Goal: Information Seeking & Learning: Understand process/instructions

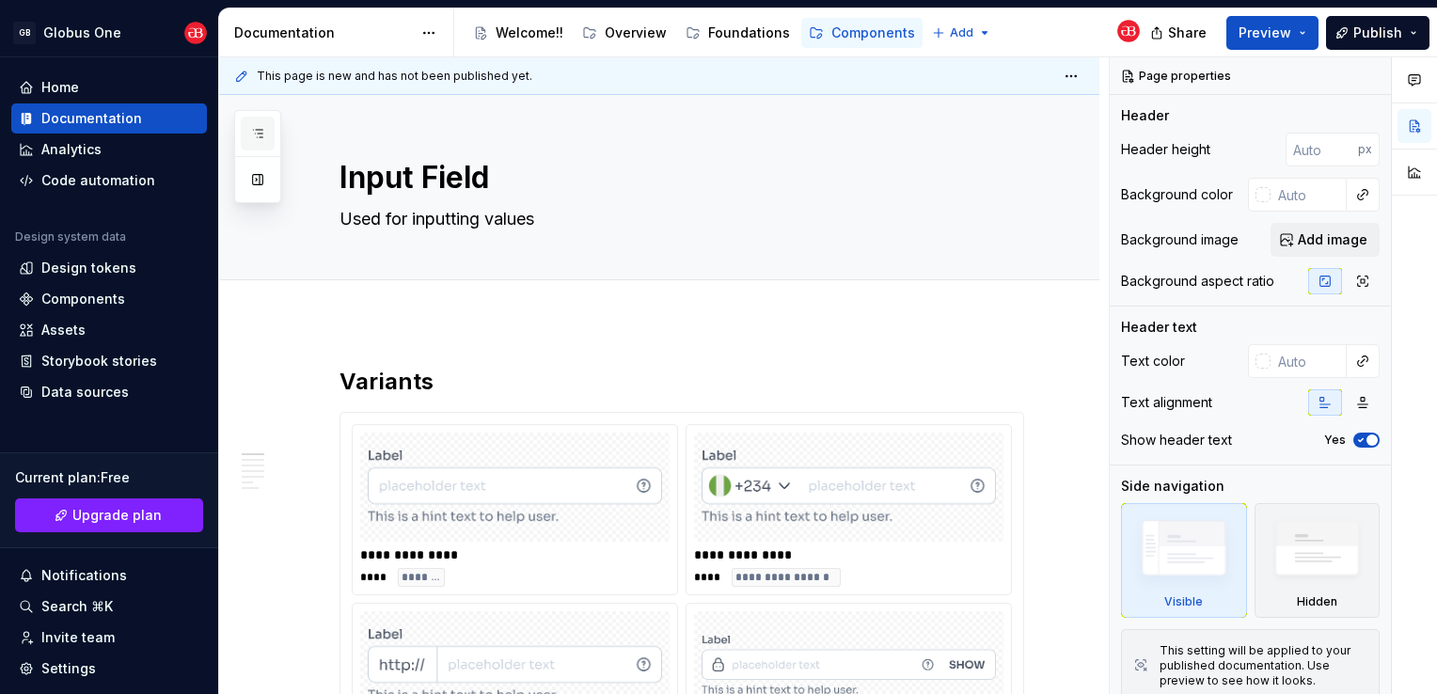
click at [252, 131] on icon "button" at bounding box center [257, 133] width 15 height 15
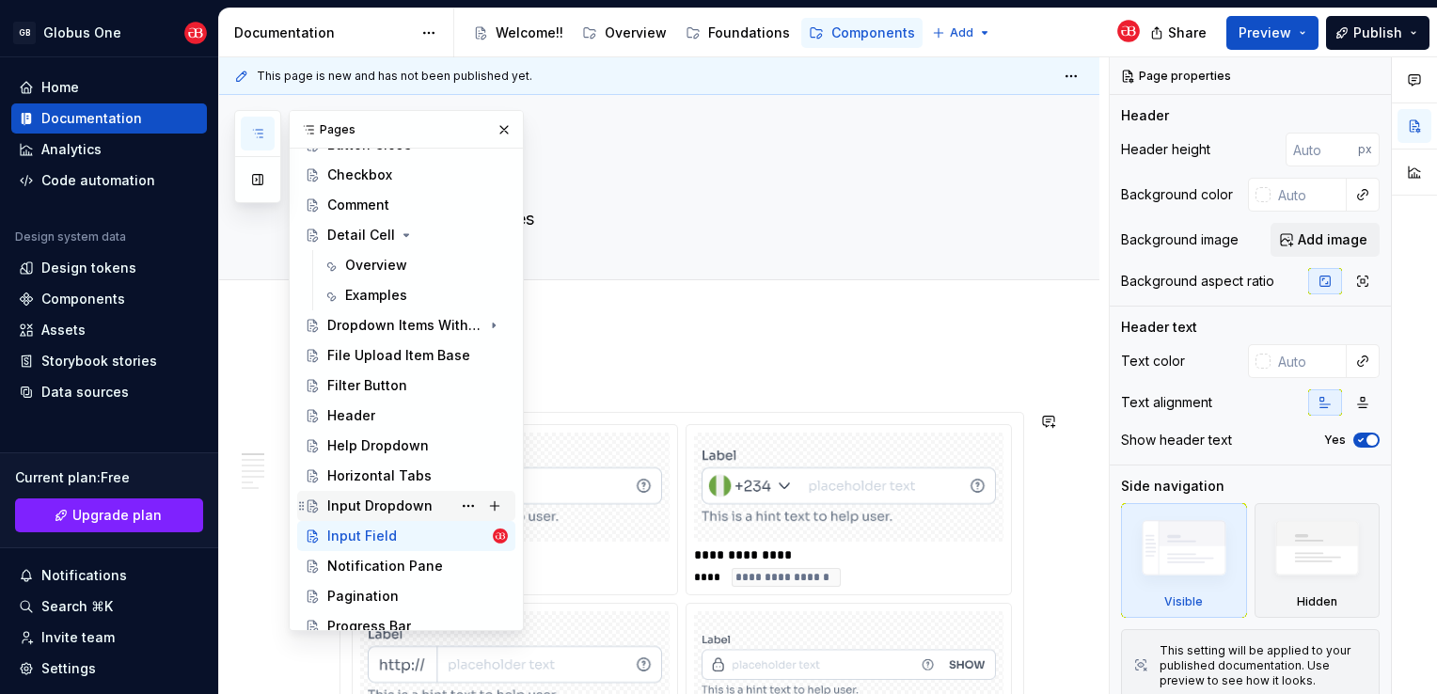
scroll to position [564, 0]
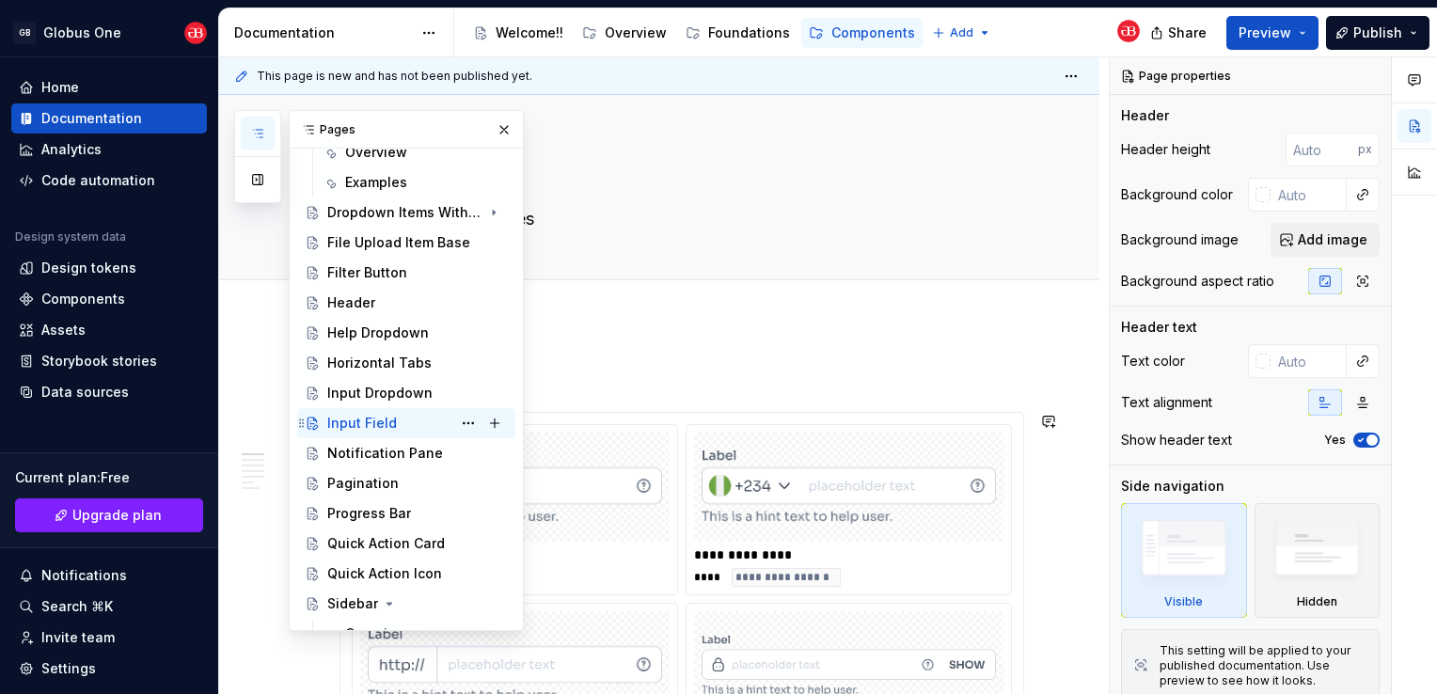
click at [369, 420] on div "Input Field" at bounding box center [362, 423] width 70 height 19
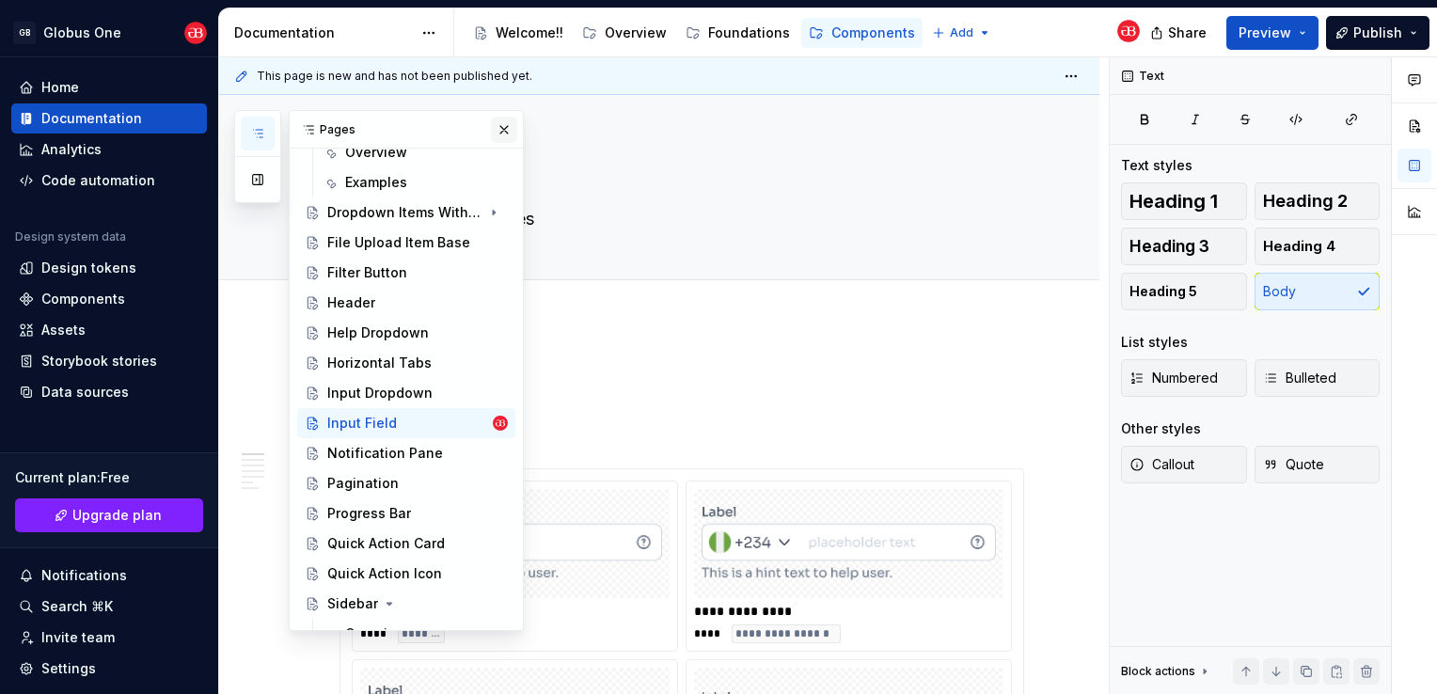
click at [491, 134] on button "button" at bounding box center [504, 130] width 26 height 26
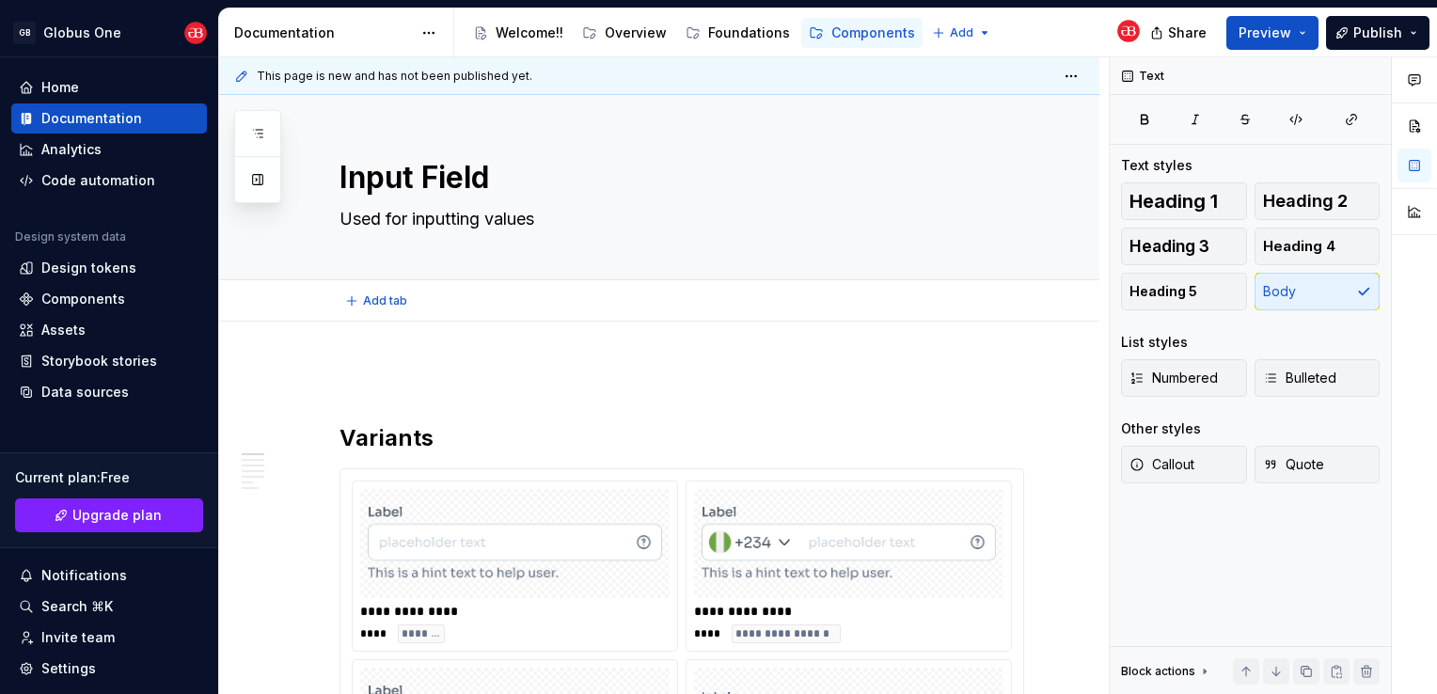
type textarea "*"
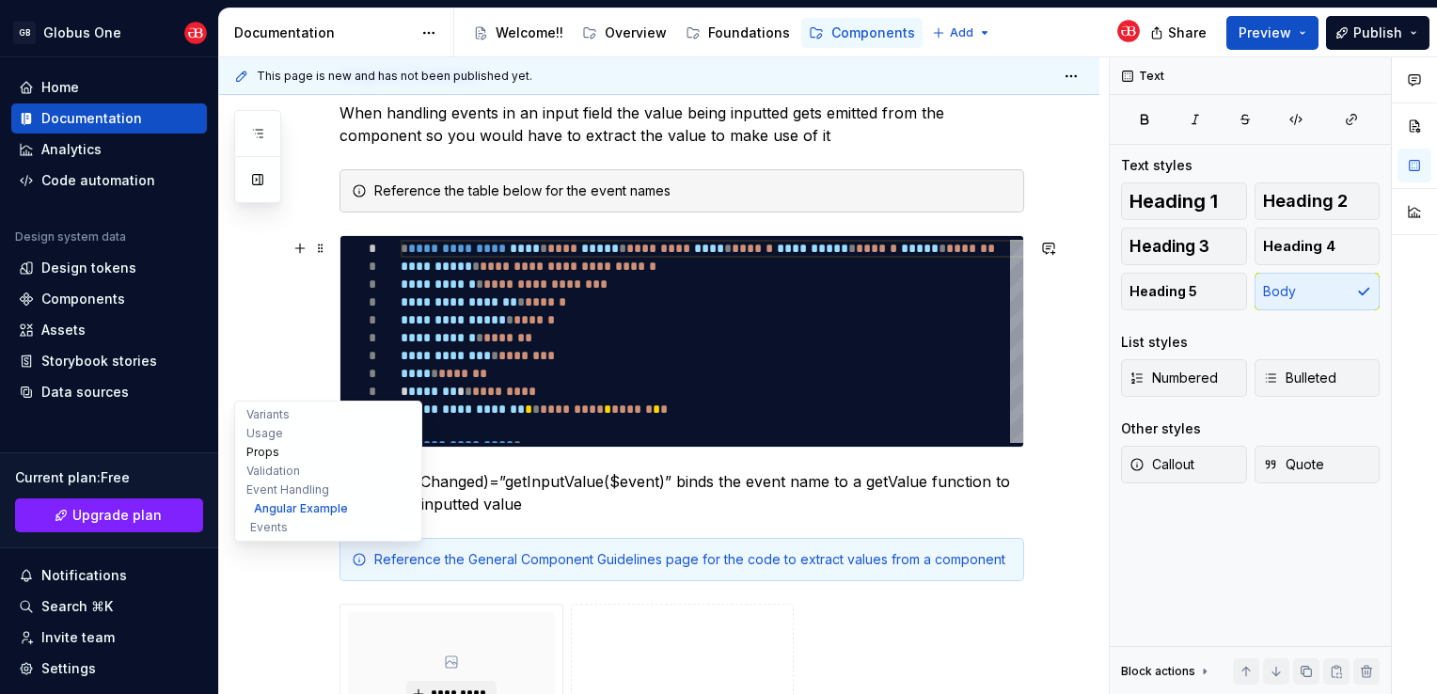
scroll to position [4798, 0]
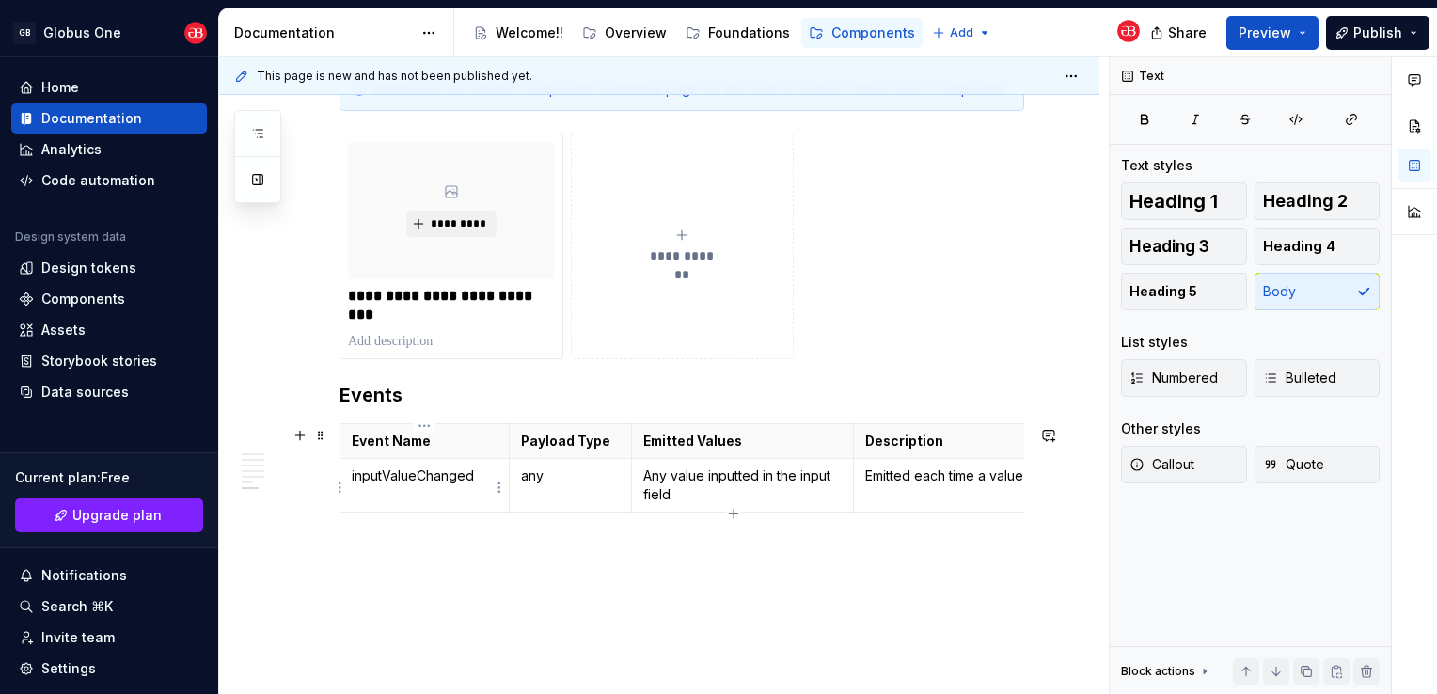
click at [341, 481] on html "GB Globus One Home Documentation Analytics Code automation Design system data D…" at bounding box center [718, 347] width 1437 height 694
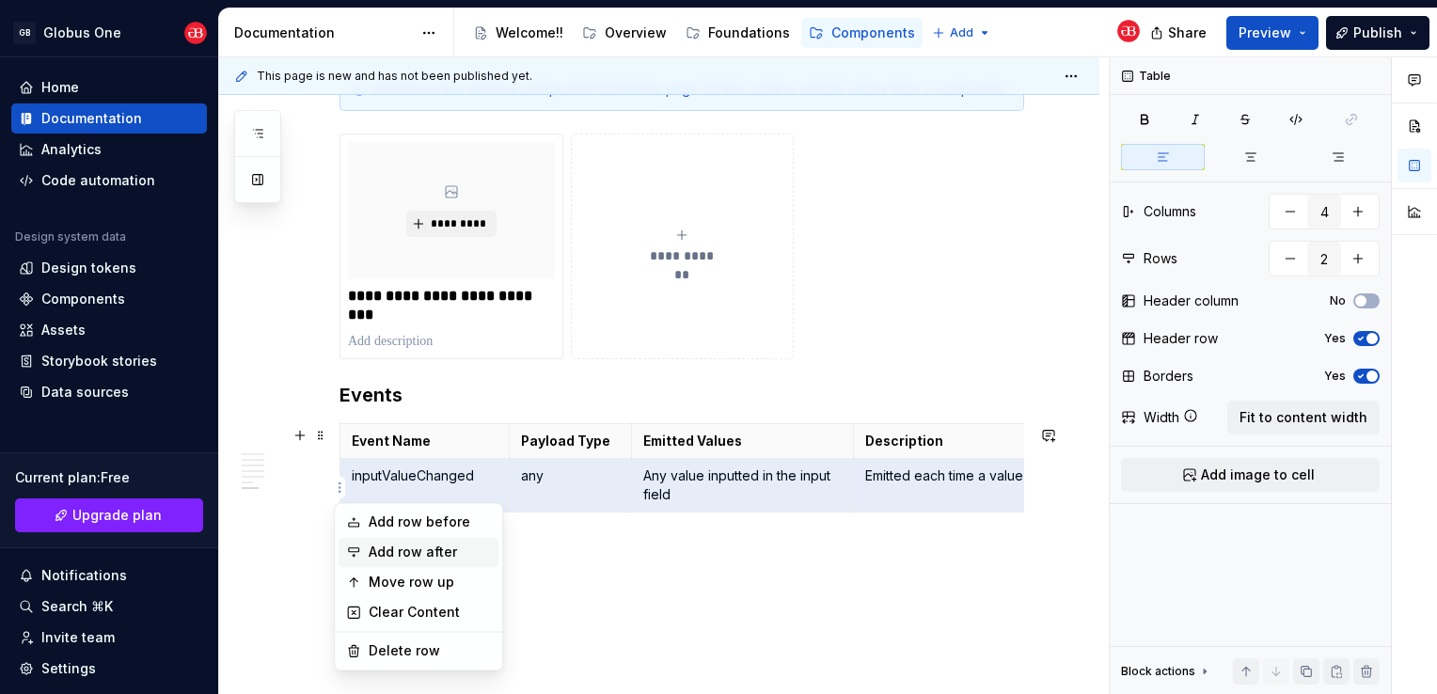
click at [354, 537] on div "Add row after" at bounding box center [419, 552] width 160 height 30
type input "3"
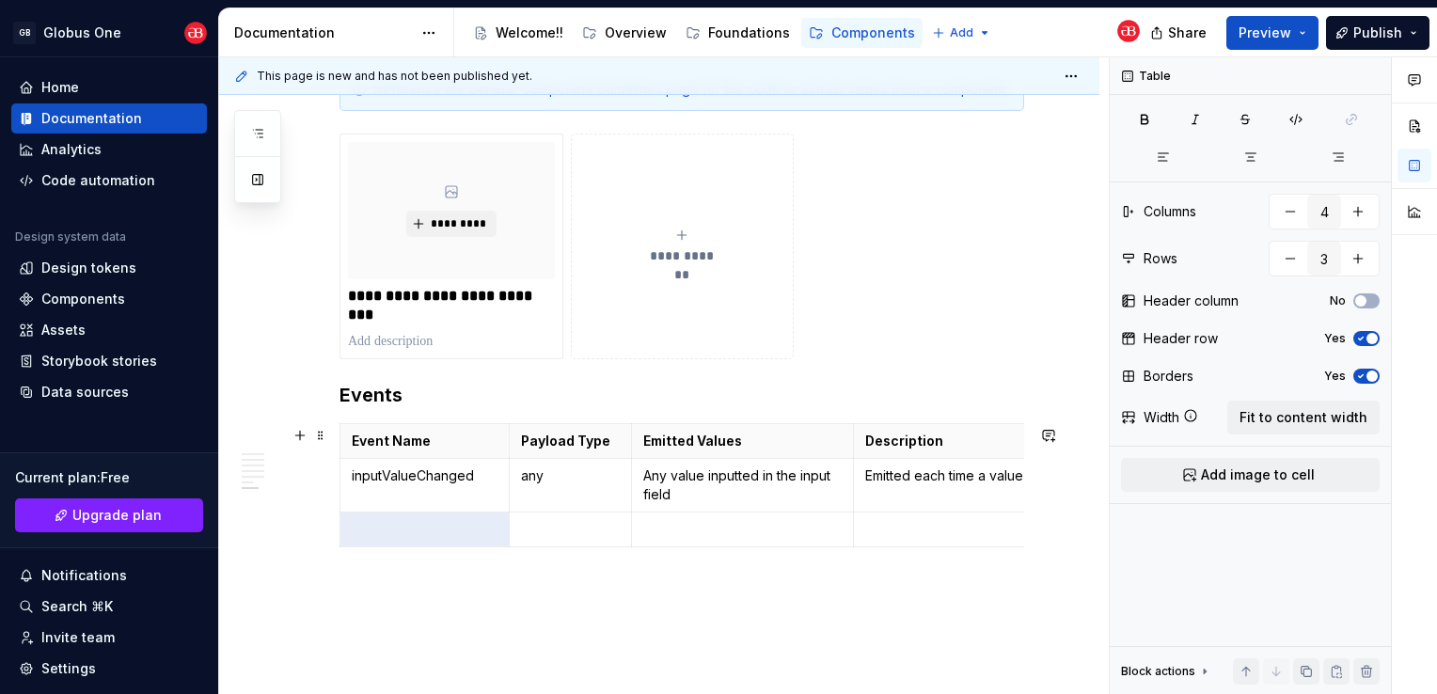
click at [354, 536] on p at bounding box center [425, 529] width 146 height 19
click at [405, 532] on p "plusButtonClicked" at bounding box center [425, 529] width 146 height 19
click at [561, 525] on p at bounding box center [570, 529] width 99 height 19
click at [715, 532] on p at bounding box center [742, 529] width 199 height 19
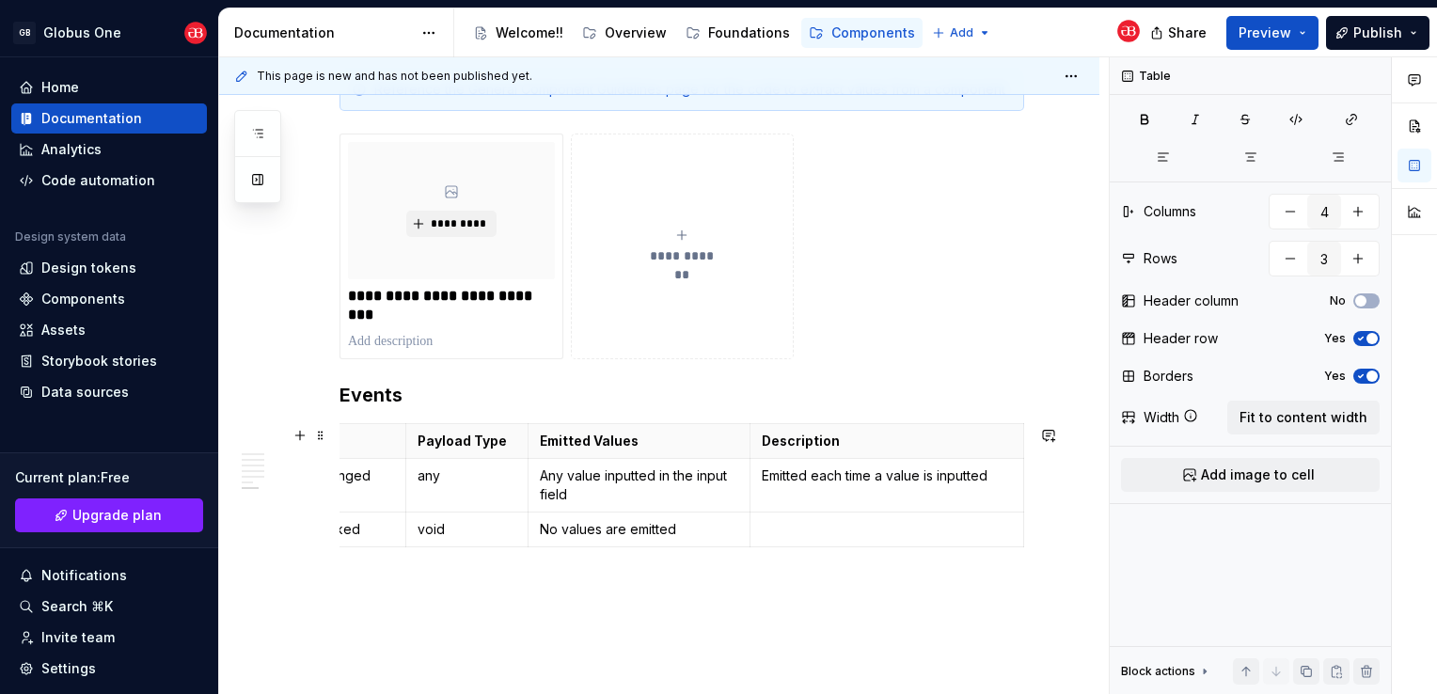
scroll to position [0, 0]
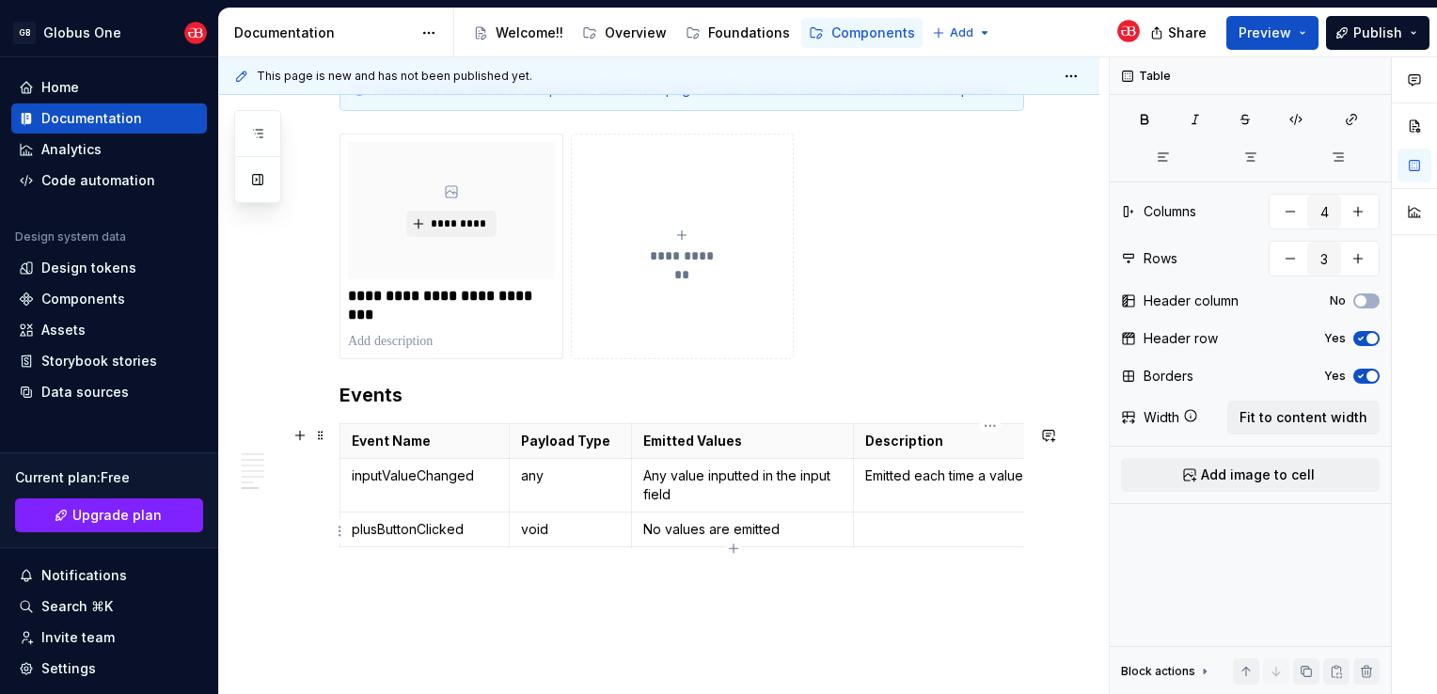
click at [958, 527] on p at bounding box center [990, 529] width 250 height 19
type input "4"
click at [394, 532] on p "plusButtonClicked" at bounding box center [425, 529] width 146 height 19
copy p "plusButtonClicked"
click at [393, 573] on p at bounding box center [425, 564] width 146 height 19
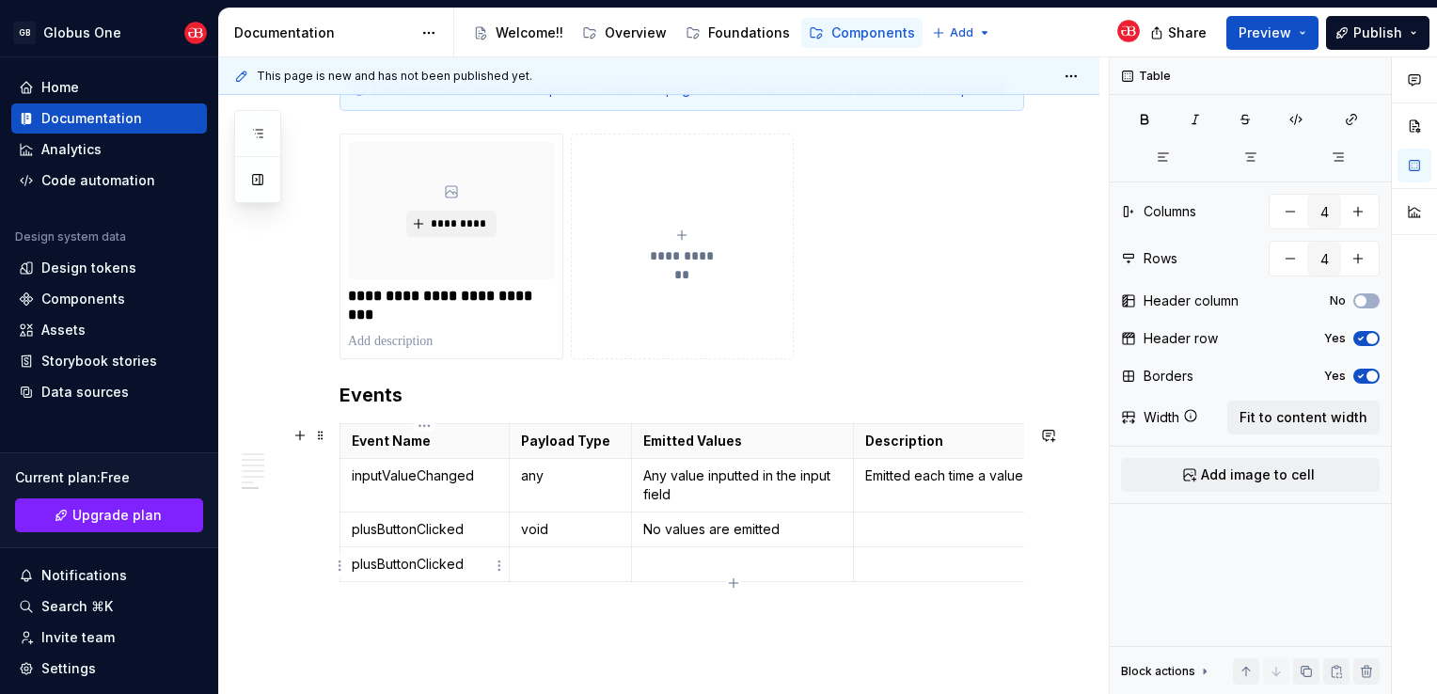
click at [373, 565] on p "plusButtonClicked" at bounding box center [425, 564] width 146 height 19
click at [545, 532] on p "void" at bounding box center [570, 529] width 99 height 19
drag, startPoint x: 585, startPoint y: 528, endPoint x: 534, endPoint y: 538, distance: 51.8
click at [534, 538] on p "void" at bounding box center [570, 529] width 99 height 19
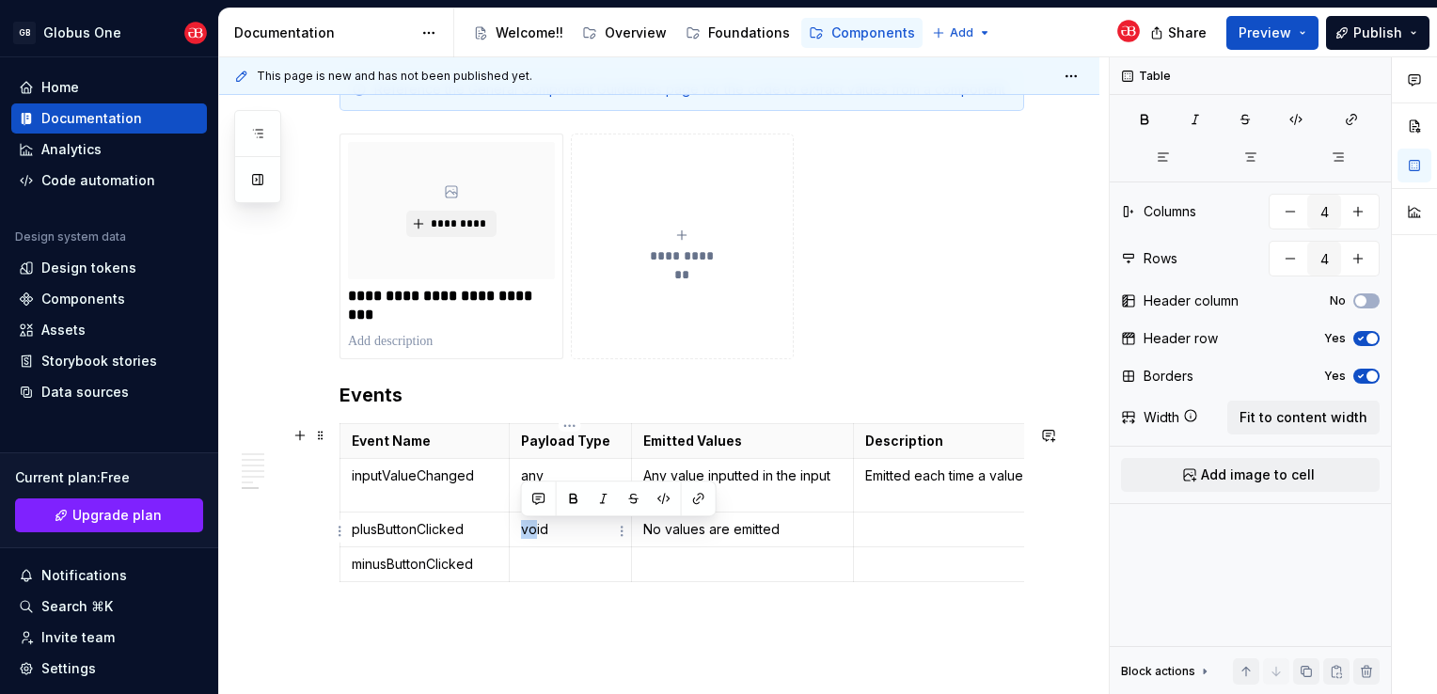
click at [534, 538] on p "void" at bounding box center [570, 529] width 99 height 19
copy p "void"
click at [572, 570] on p at bounding box center [570, 564] width 99 height 19
click at [692, 537] on p "No values are emitted" at bounding box center [742, 529] width 199 height 19
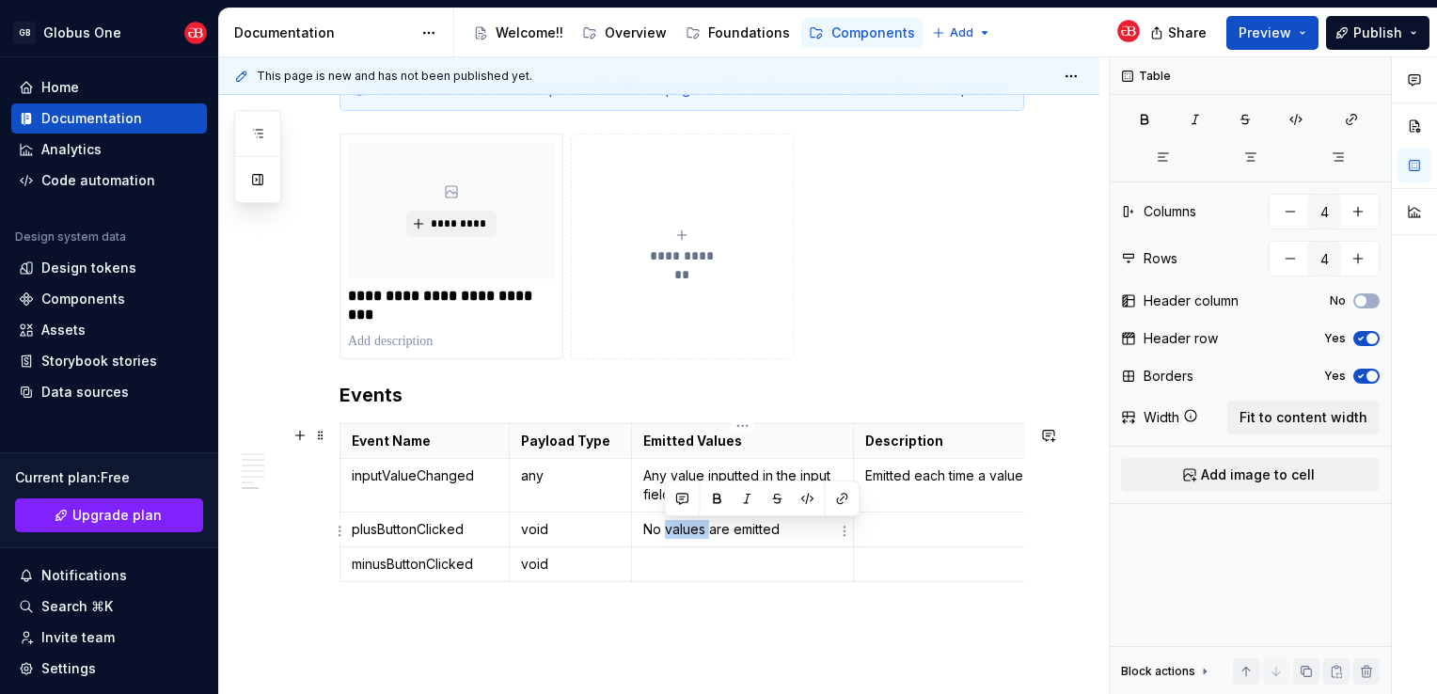
click at [692, 537] on p "No values are emitted" at bounding box center [742, 529] width 199 height 19
drag, startPoint x: 790, startPoint y: 529, endPoint x: 645, endPoint y: 544, distance: 145.7
click at [645, 544] on td "No values are emitted" at bounding box center [742, 530] width 223 height 35
copy p "No values are emitted"
click at [674, 588] on div "Event Name Payload Type Emitted Values Description inputValueChanged any Any va…" at bounding box center [682, 506] width 685 height 167
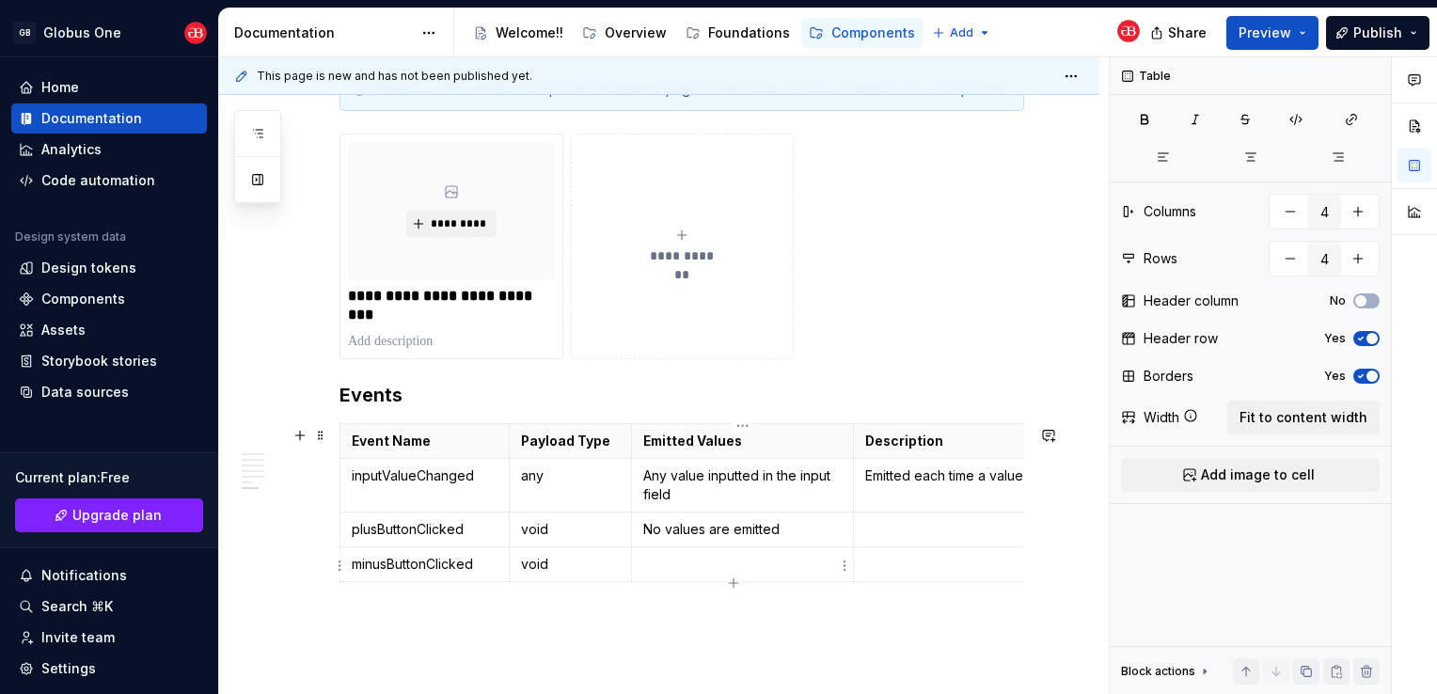
click at [681, 571] on p at bounding box center [742, 564] width 199 height 19
click at [738, 635] on div "**********" at bounding box center [664, 376] width 890 height 638
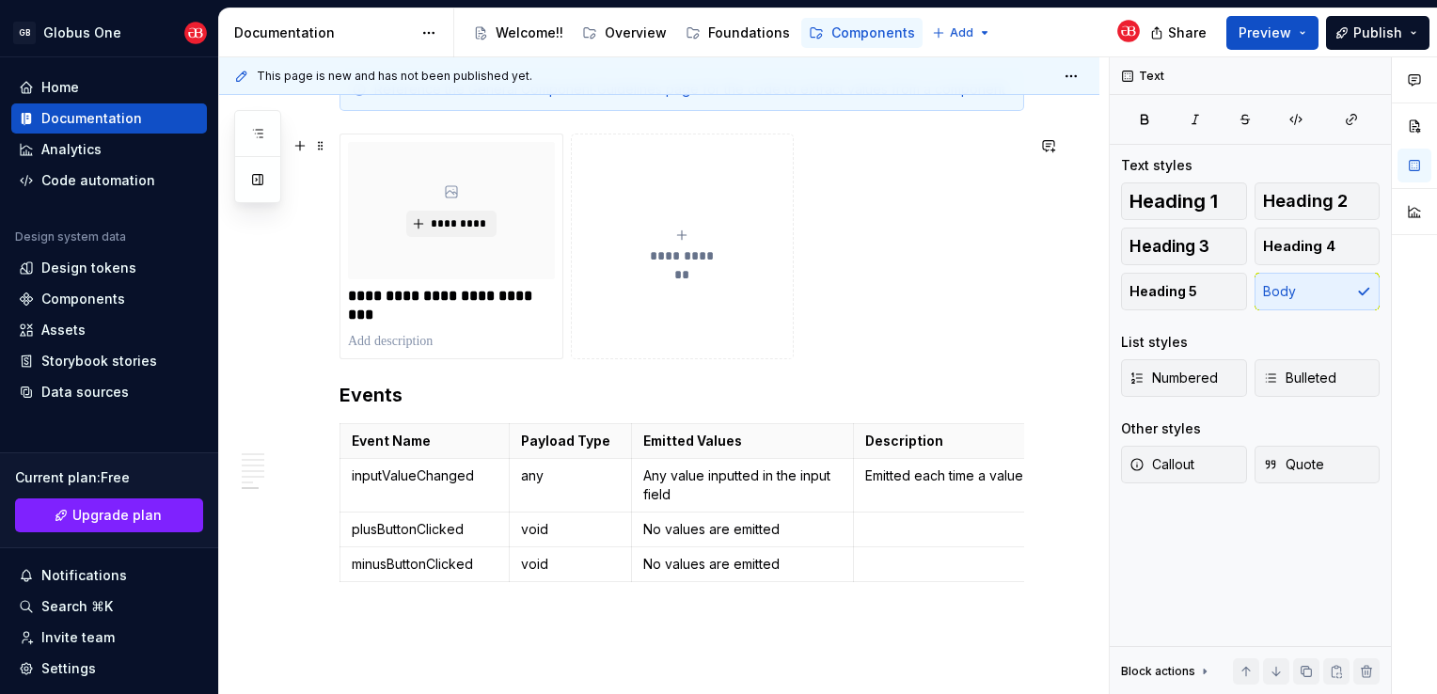
type textarea "*"
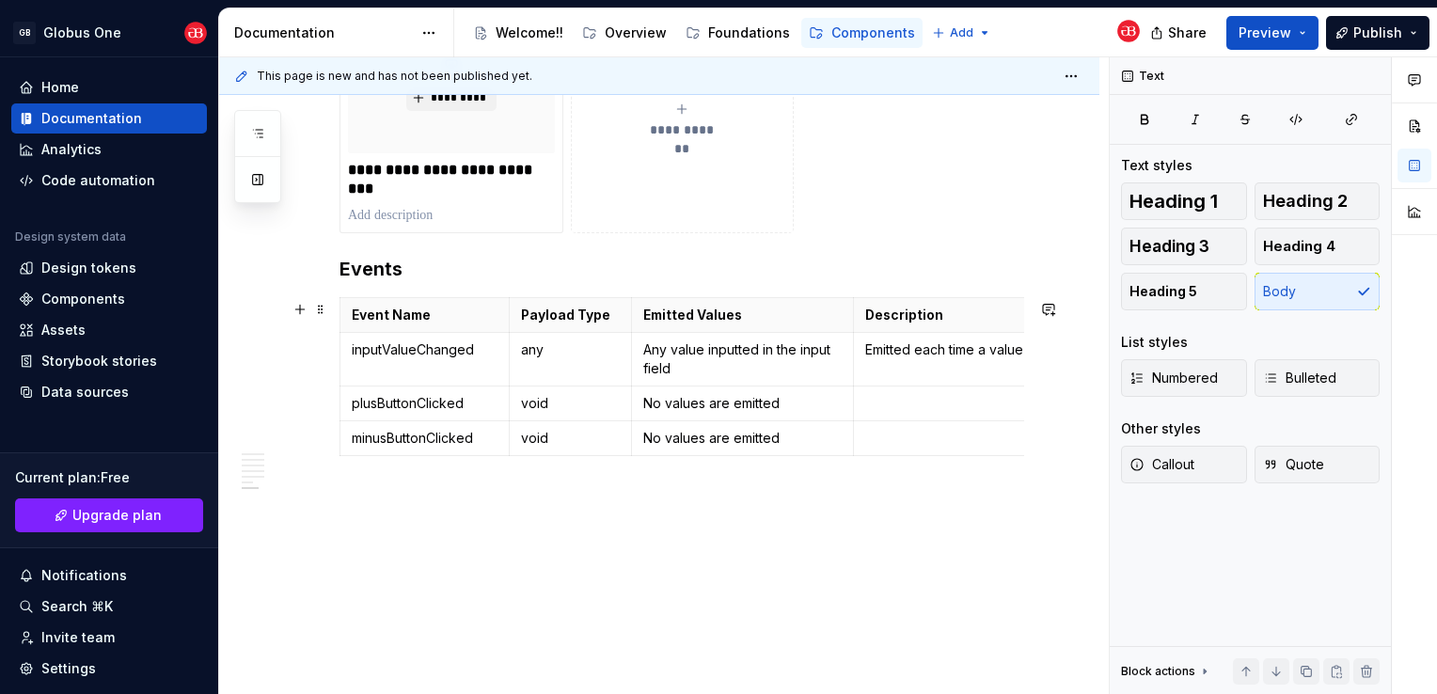
scroll to position [4938, 0]
click at [960, 346] on p "Emitted each time a value is inputted" at bounding box center [990, 350] width 250 height 19
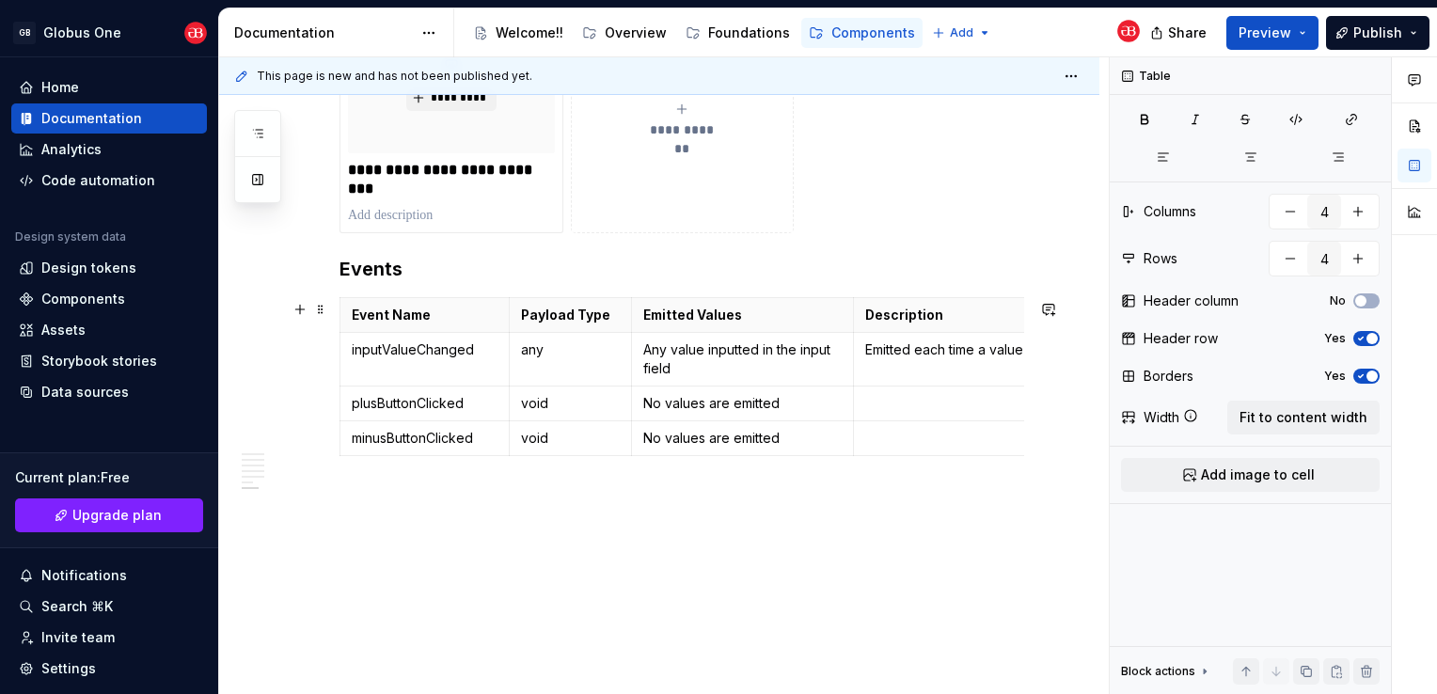
click at [343, 348] on html "GB Globus One Home Documentation Analytics Code automation Design system data D…" at bounding box center [718, 347] width 1437 height 694
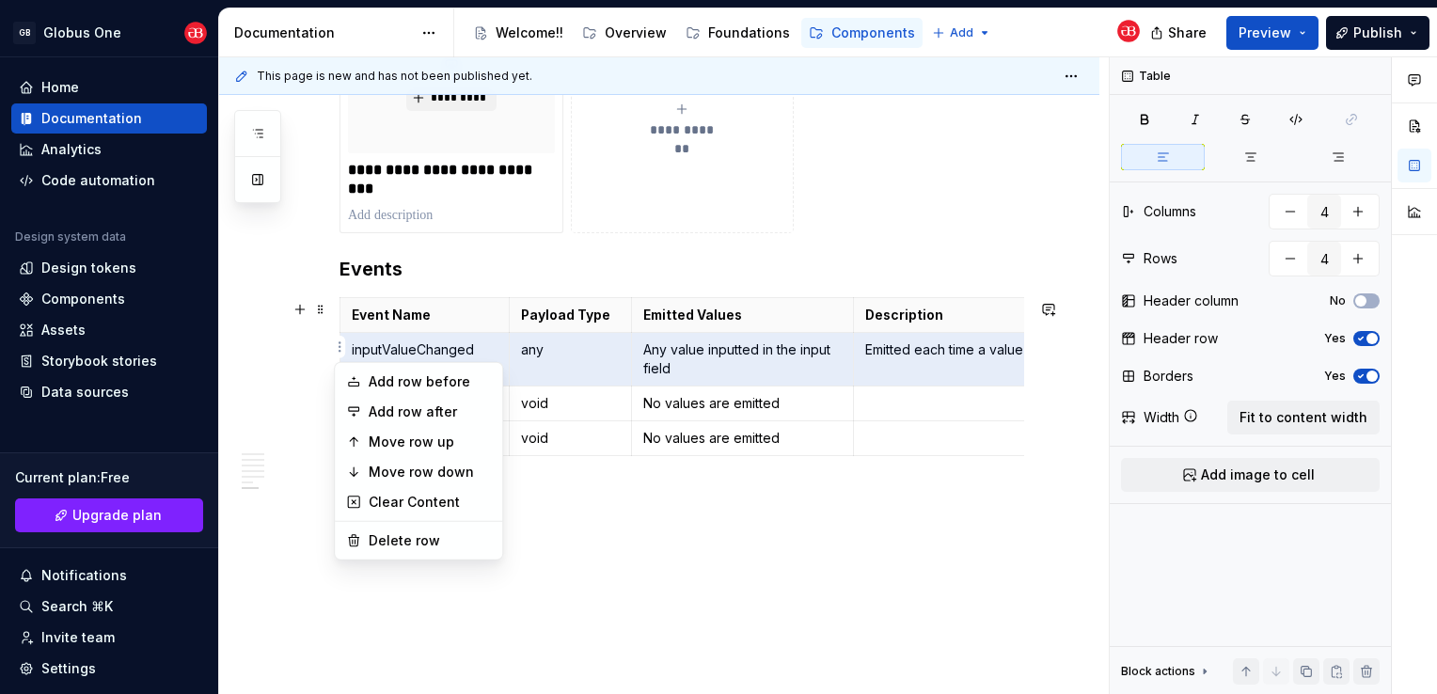
scroll to position [0, 96]
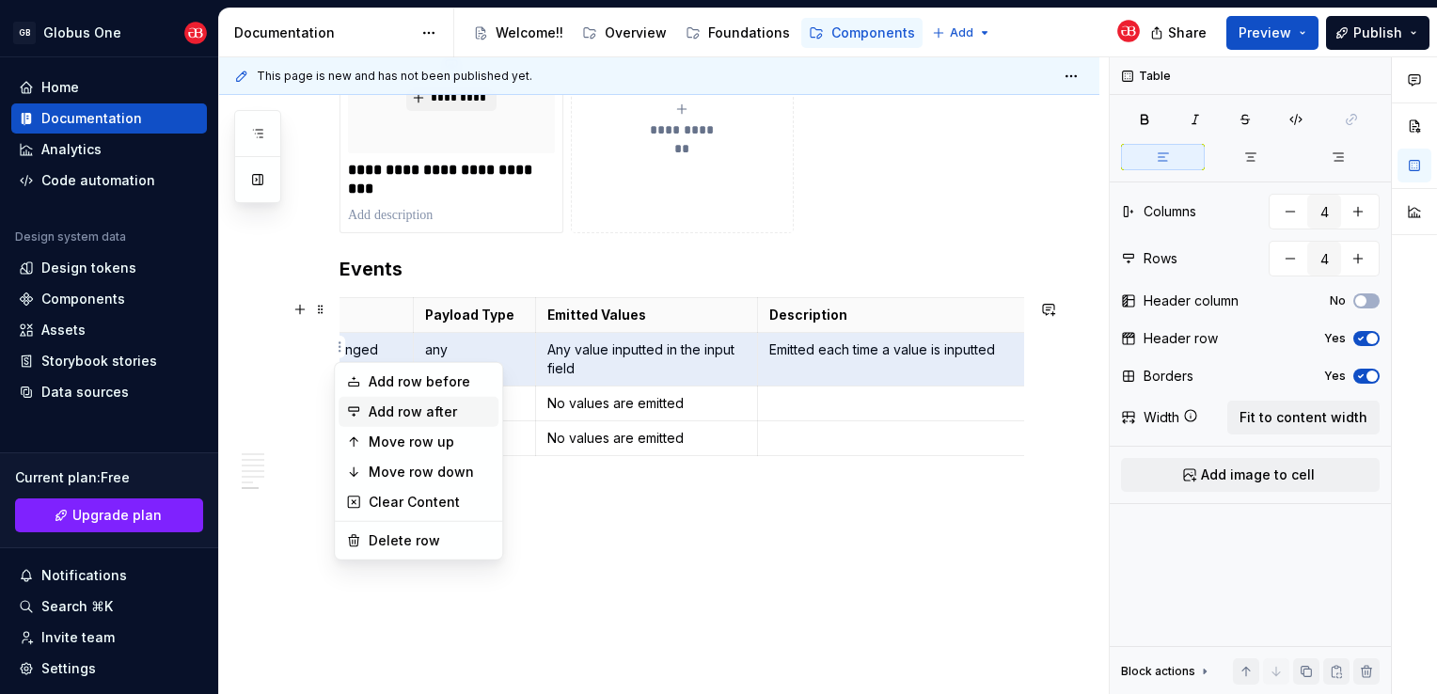
click at [433, 419] on div "Add row after" at bounding box center [430, 412] width 122 height 19
type input "5"
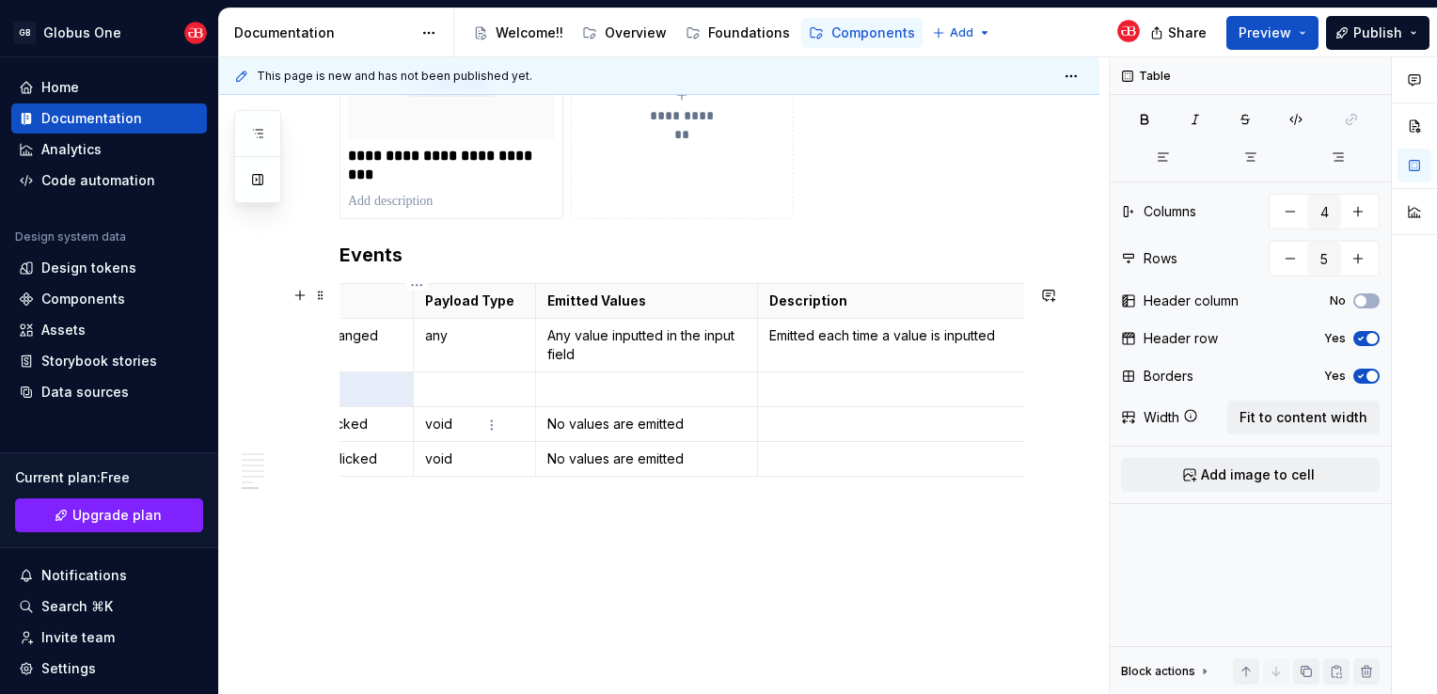
scroll to position [0, 8]
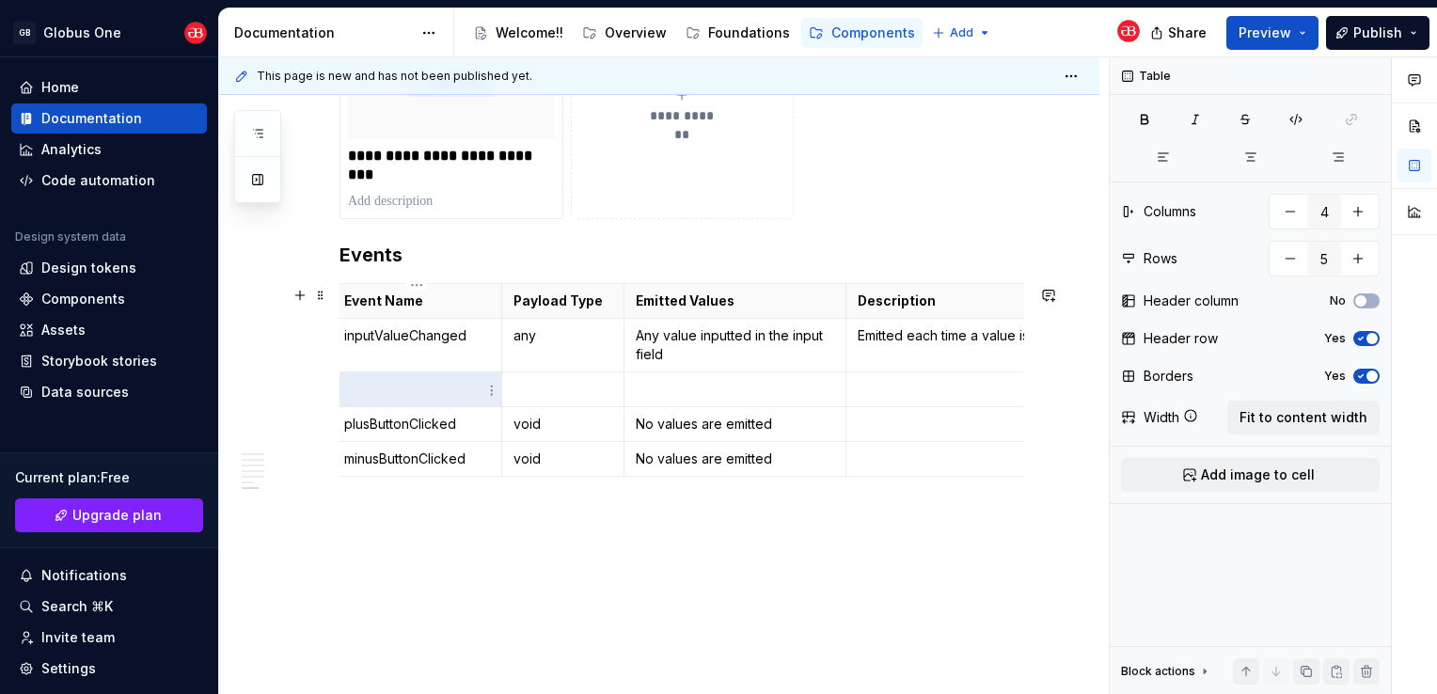
click at [423, 385] on p at bounding box center [417, 389] width 146 height 19
click at [512, 385] on td at bounding box center [562, 390] width 122 height 35
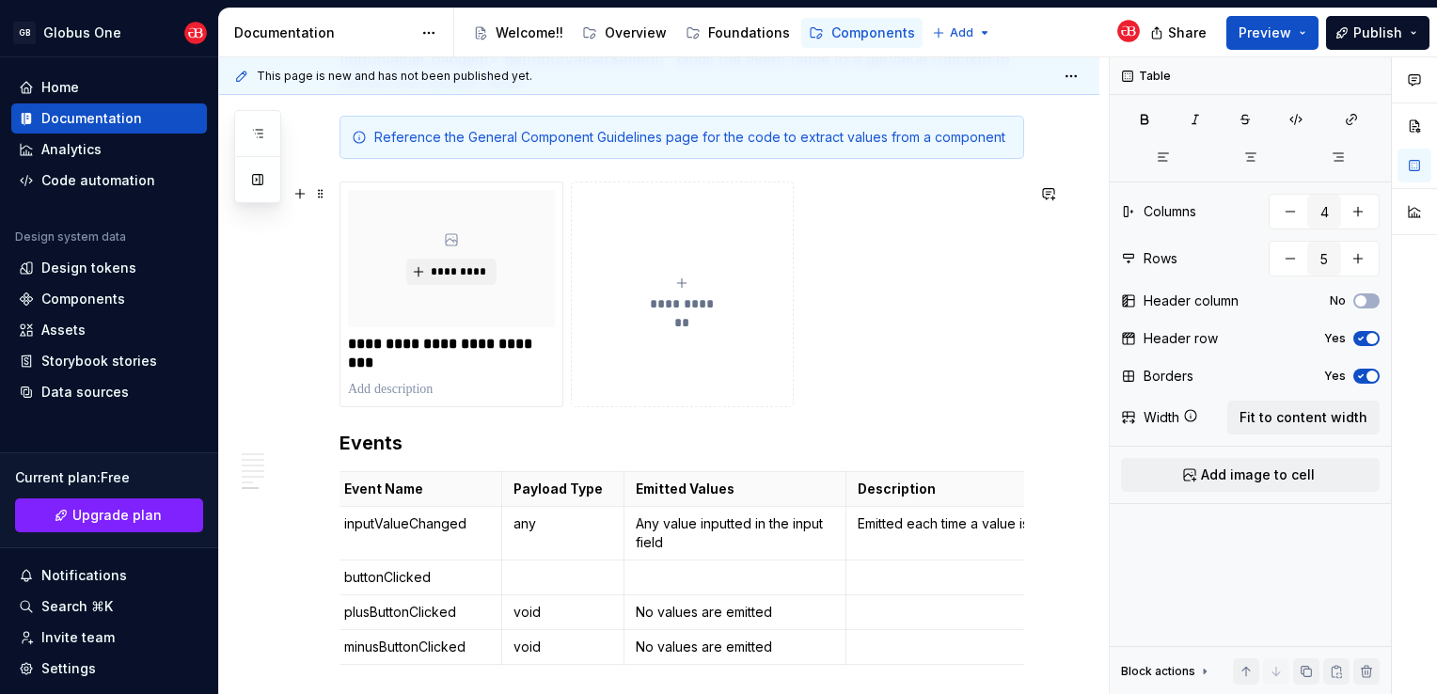
scroll to position [4973, 0]
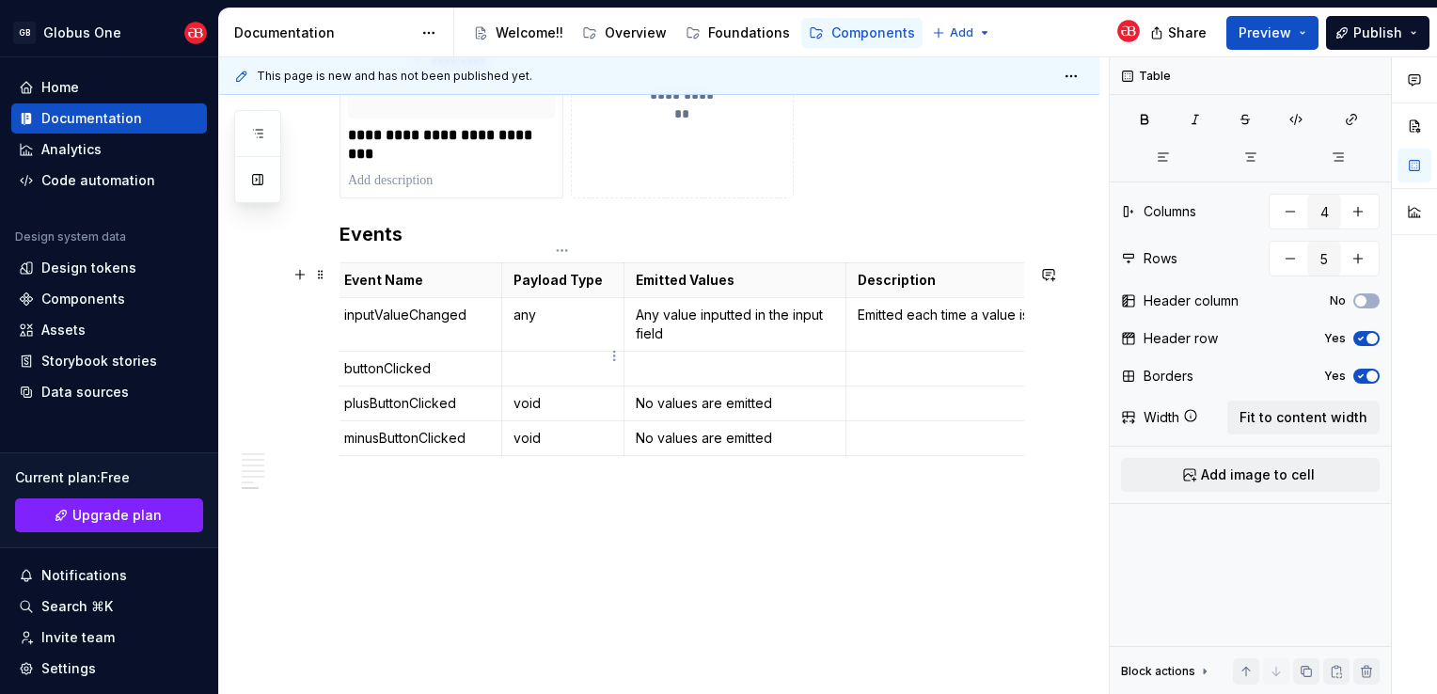
click at [547, 359] on p at bounding box center [563, 368] width 99 height 19
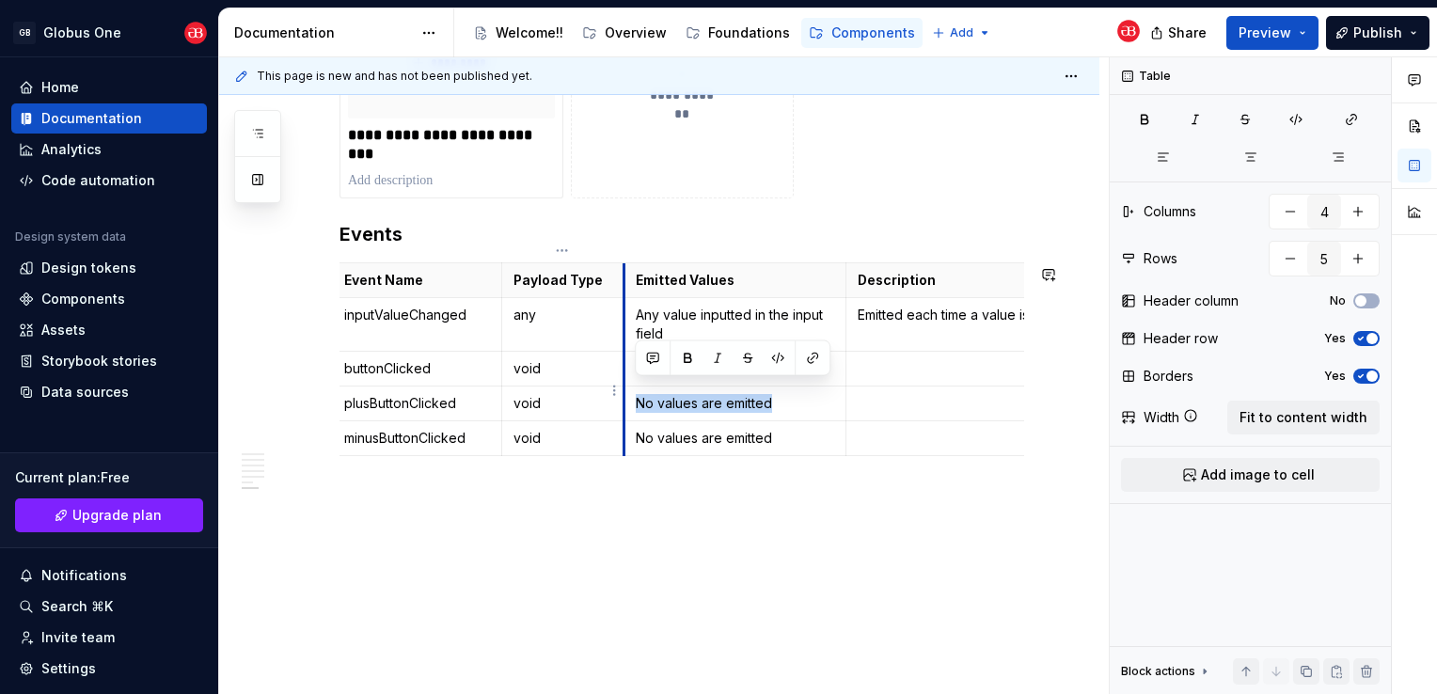
drag, startPoint x: 774, startPoint y: 393, endPoint x: 623, endPoint y: 398, distance: 151.5
click at [624, 398] on td "No values are emitted" at bounding box center [735, 404] width 223 height 35
copy p "No values are emitted"
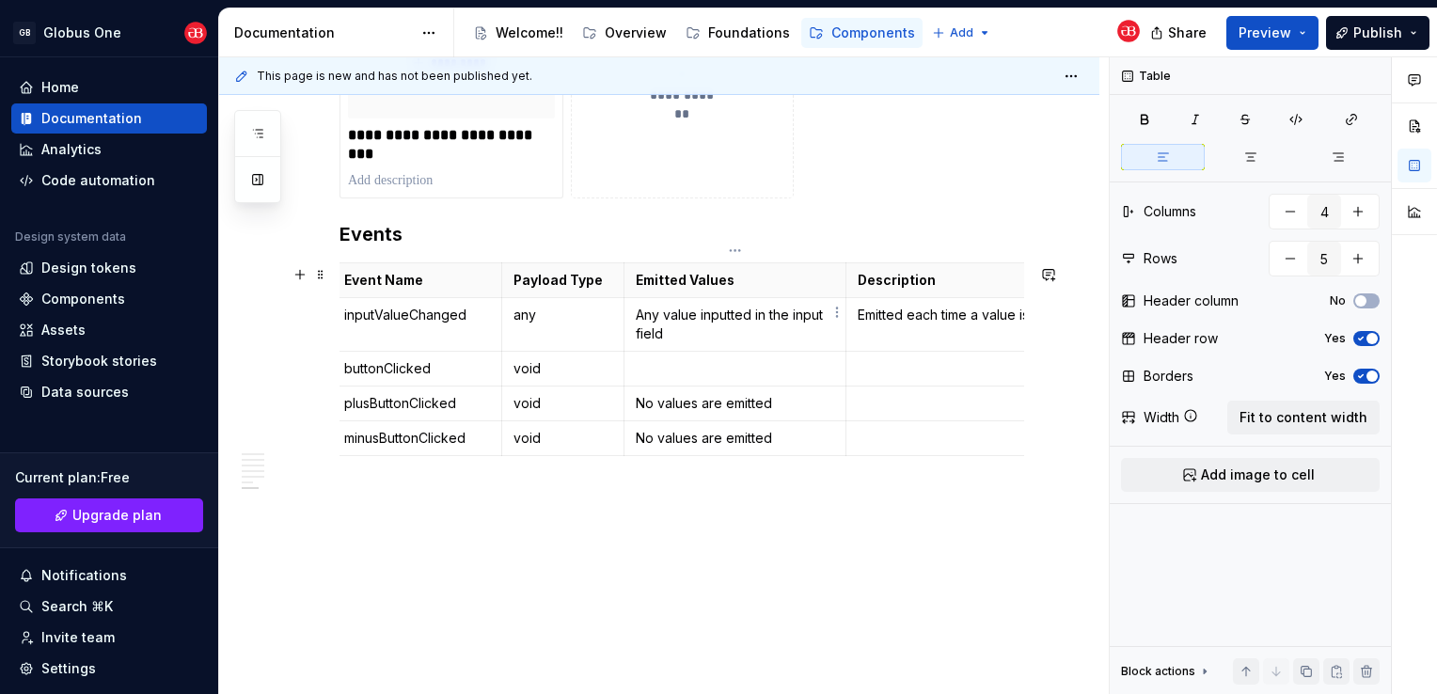
click at [681, 327] on p "Any value inputted in the input field" at bounding box center [735, 325] width 199 height 38
click at [670, 360] on p at bounding box center [735, 368] width 199 height 19
click at [903, 352] on td at bounding box center [984, 369] width 274 height 35
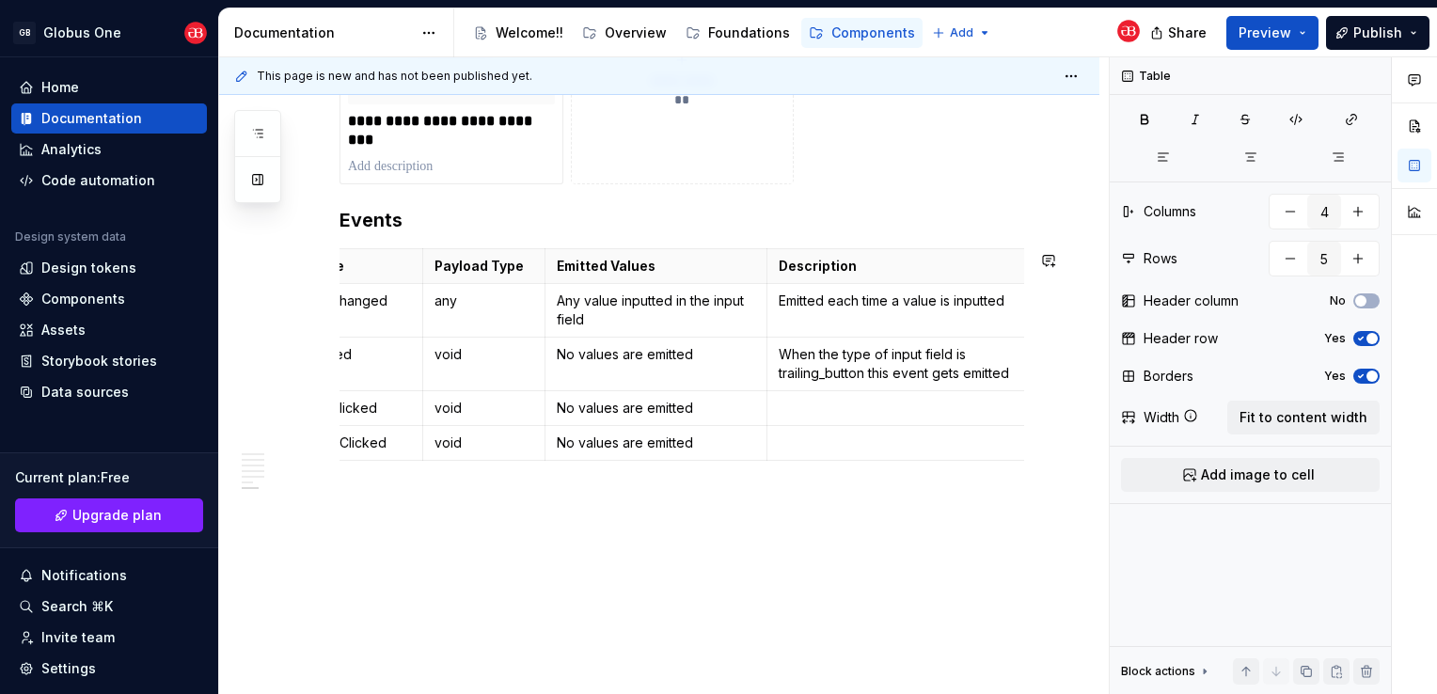
scroll to position [0, 94]
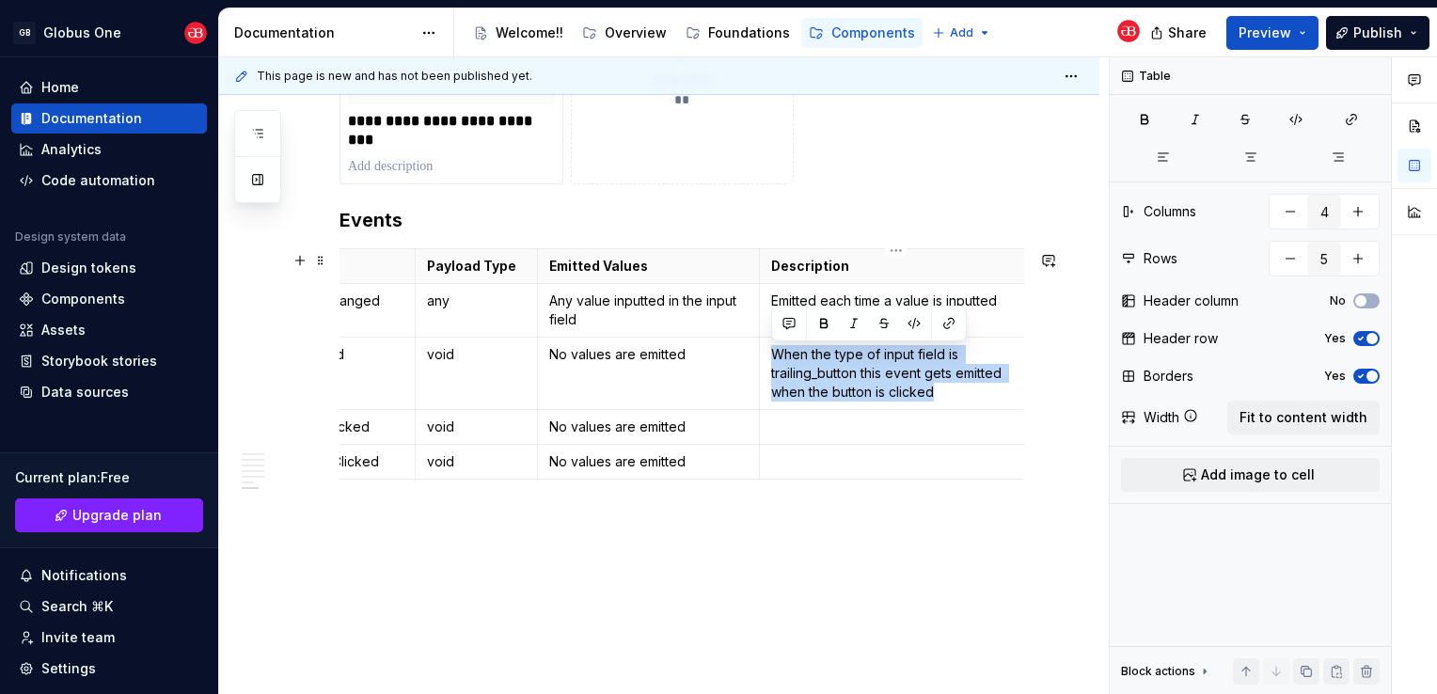
drag, startPoint x: 952, startPoint y: 393, endPoint x: 770, endPoint y: 358, distance: 185.8
click at [770, 358] on td "When the type of input field is trailing_button this event gets emitted when th…" at bounding box center [897, 374] width 274 height 72
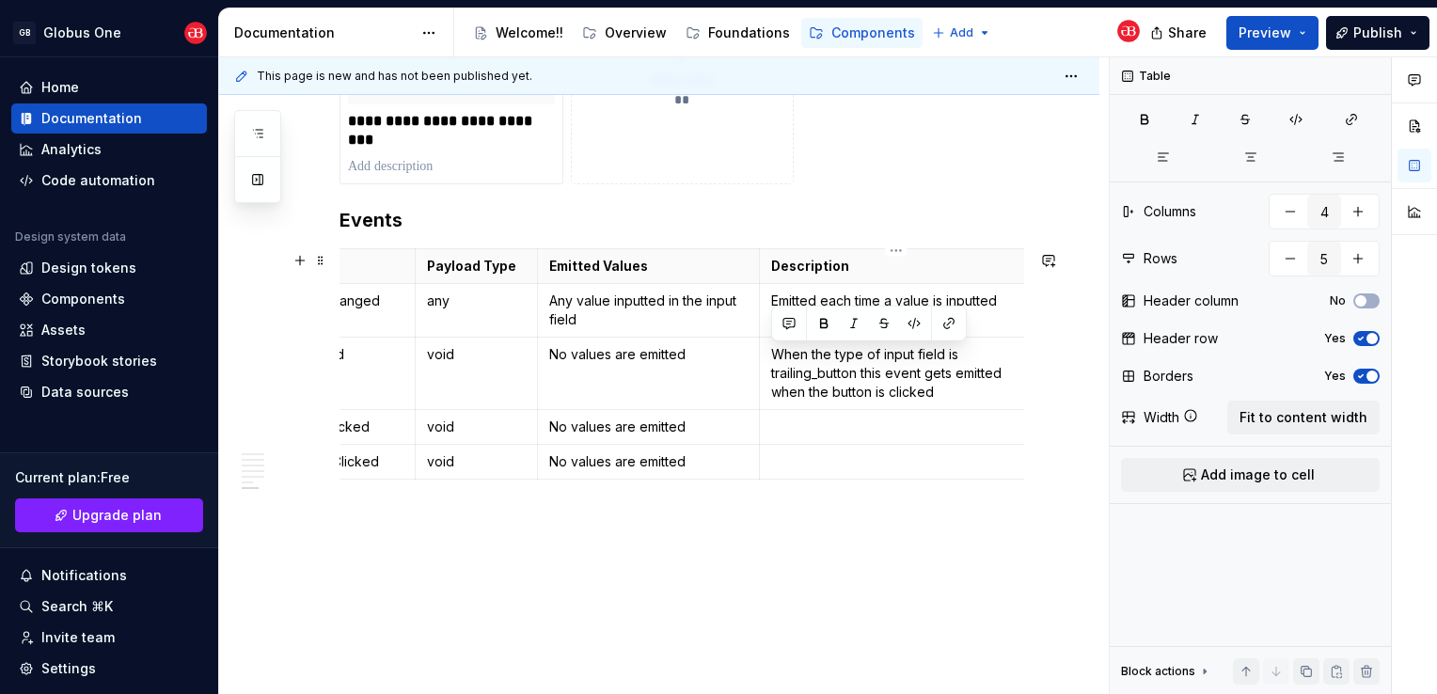
click at [797, 428] on p at bounding box center [896, 427] width 250 height 19
click at [836, 428] on p at bounding box center [896, 427] width 250 height 19
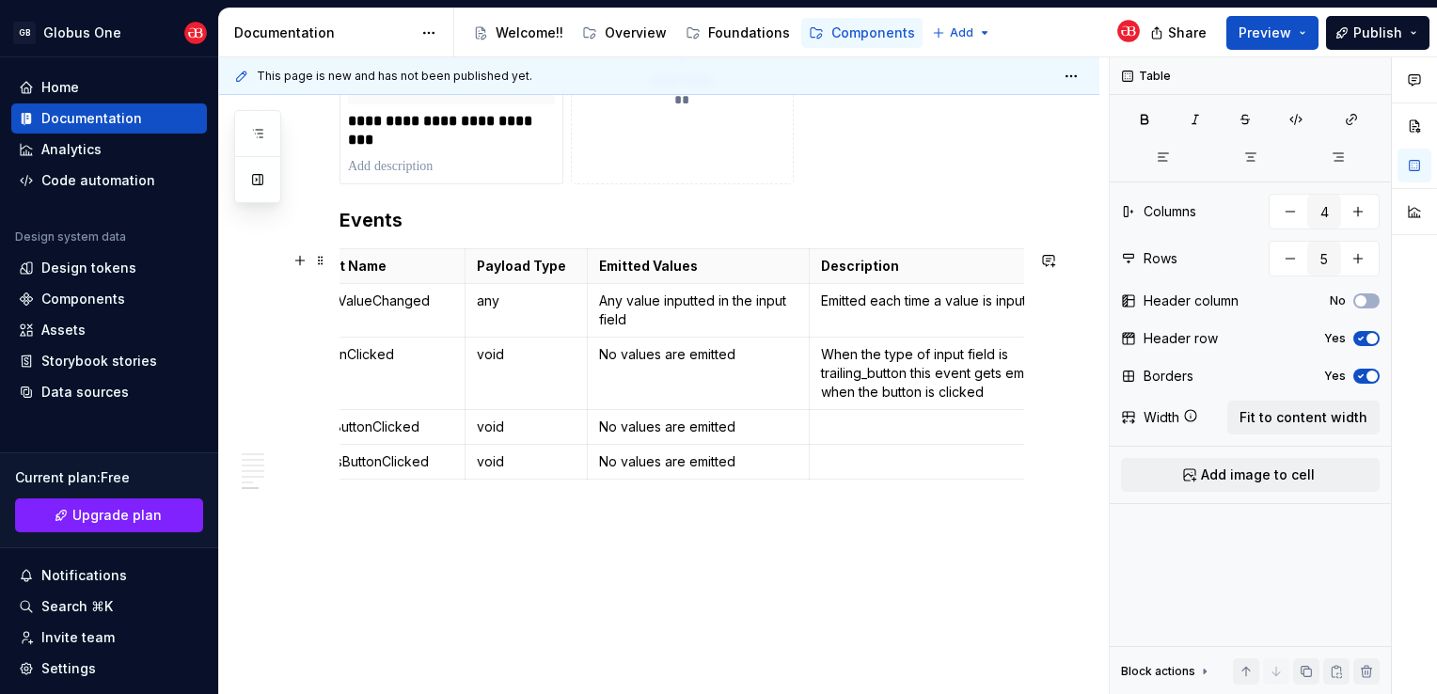
scroll to position [0, 0]
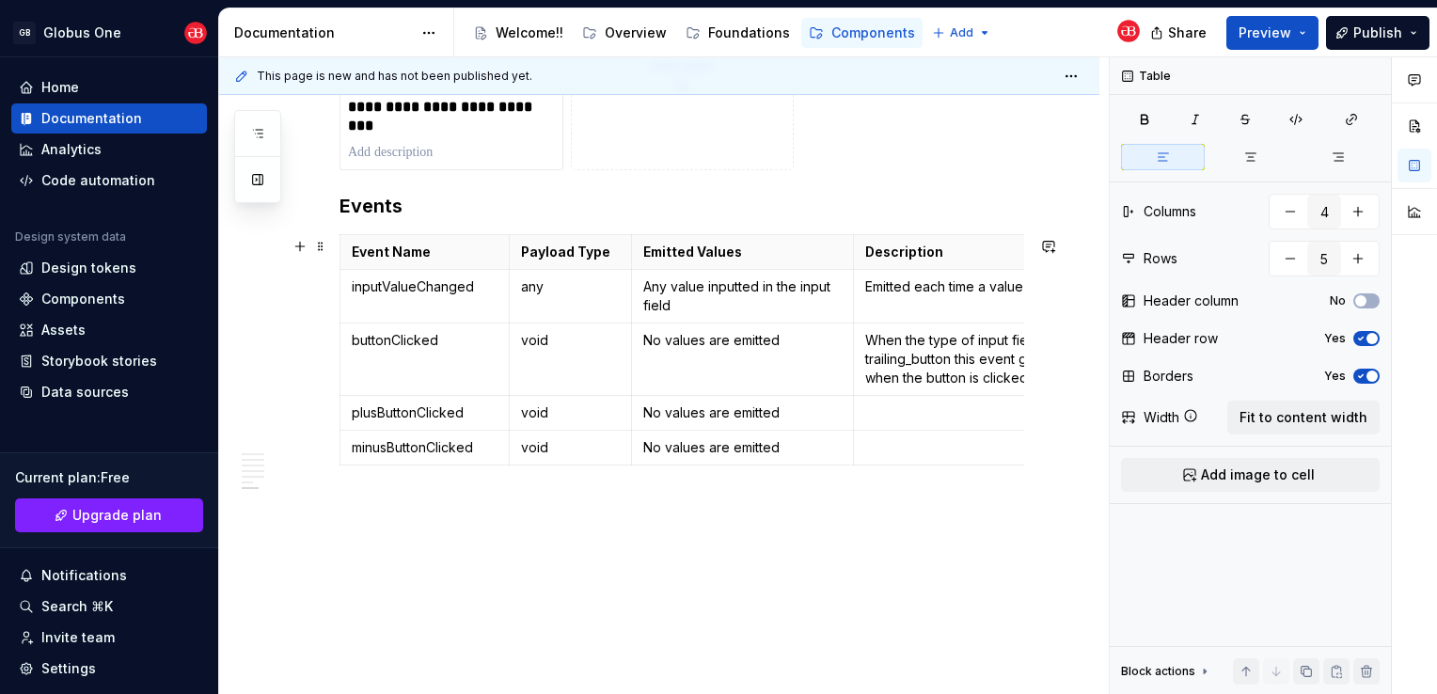
scroll to position [5010, 0]
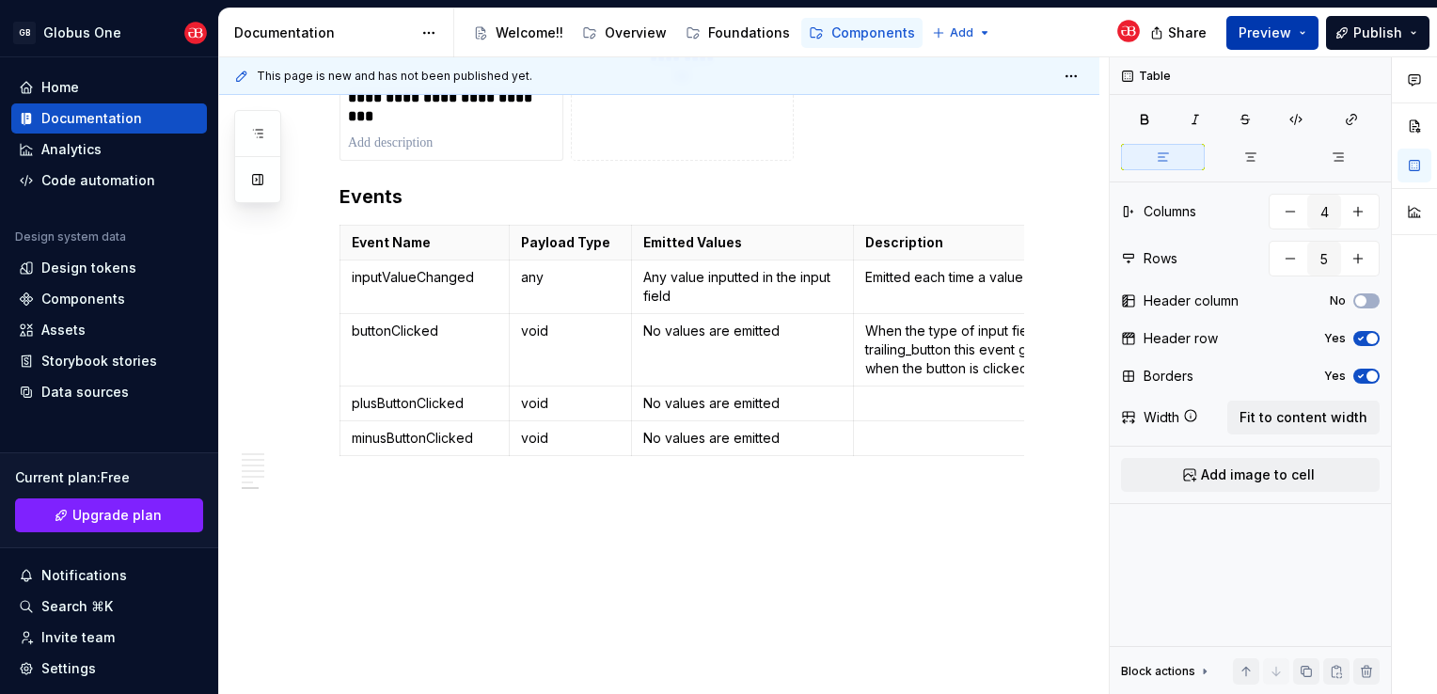
click at [1287, 33] on span "Preview" at bounding box center [1265, 33] width 53 height 19
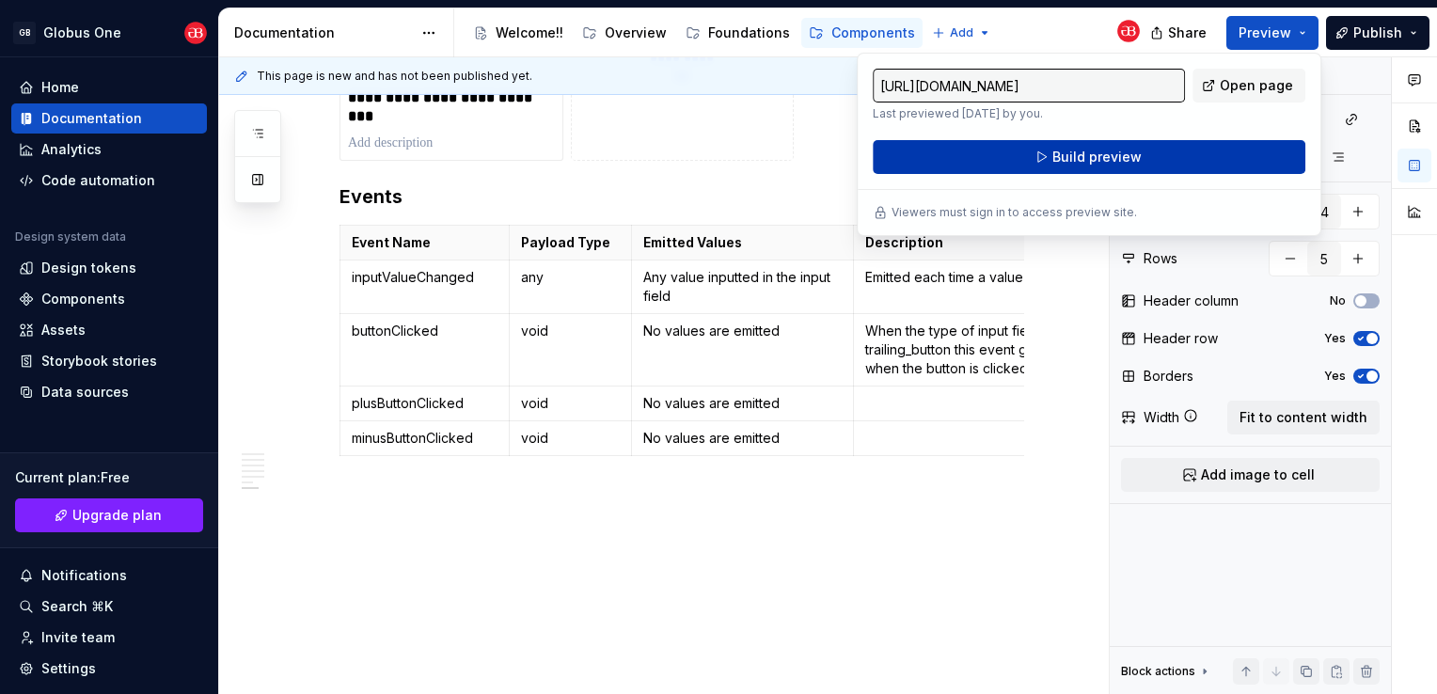
click at [1095, 157] on span "Build preview" at bounding box center [1097, 157] width 89 height 19
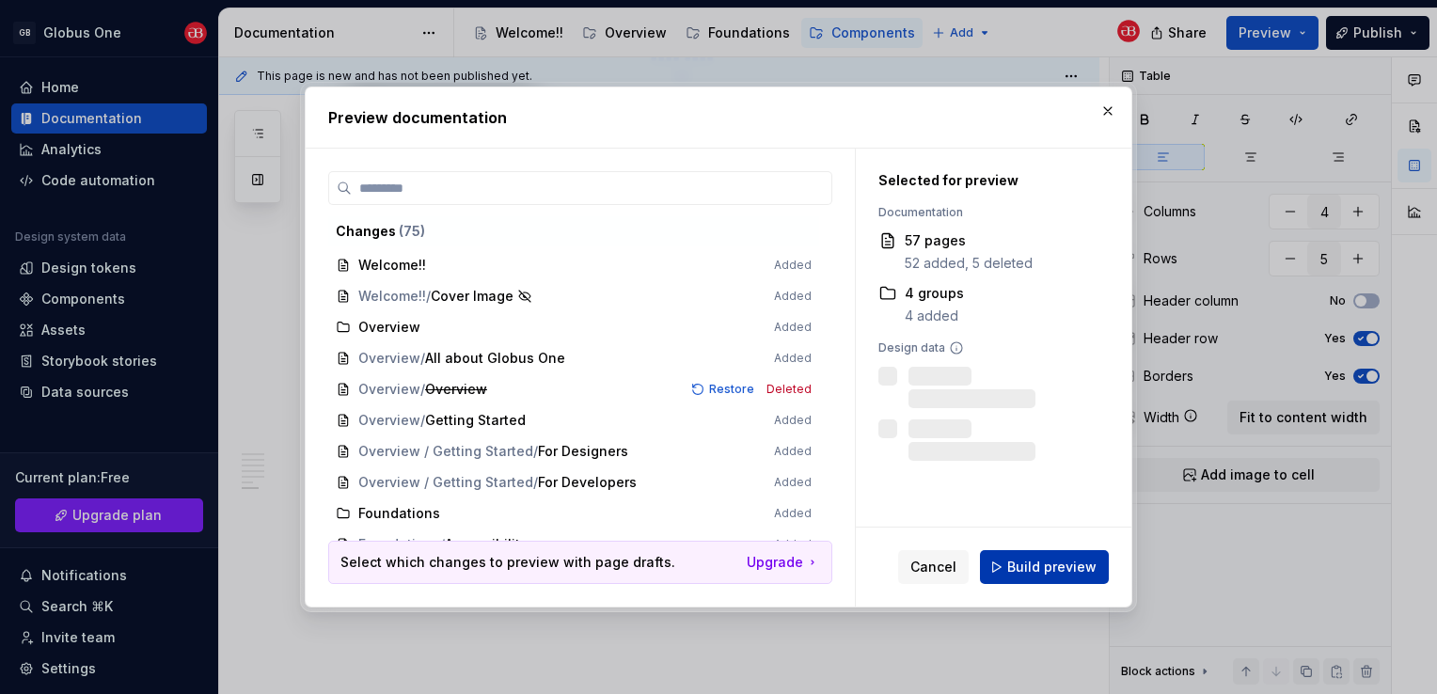
click at [1044, 559] on span "Build preview" at bounding box center [1052, 567] width 89 height 19
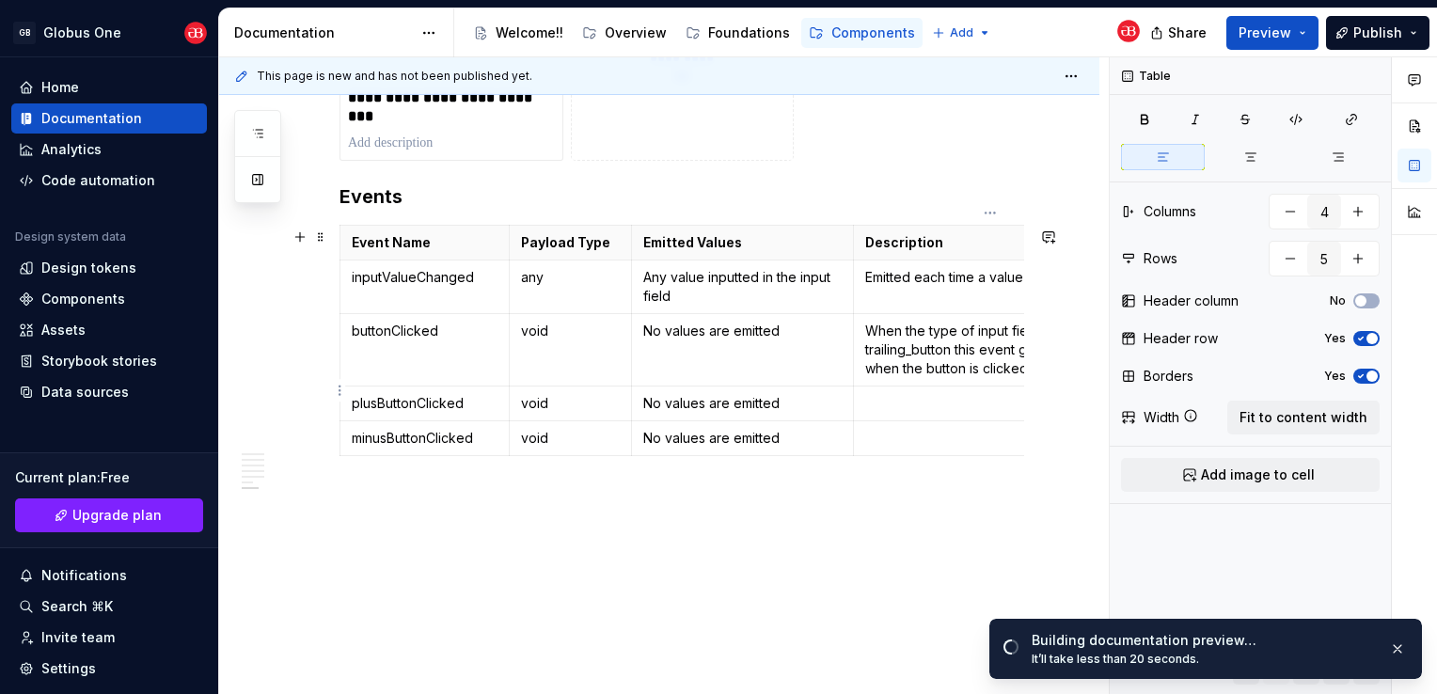
click at [924, 394] on p at bounding box center [990, 403] width 250 height 19
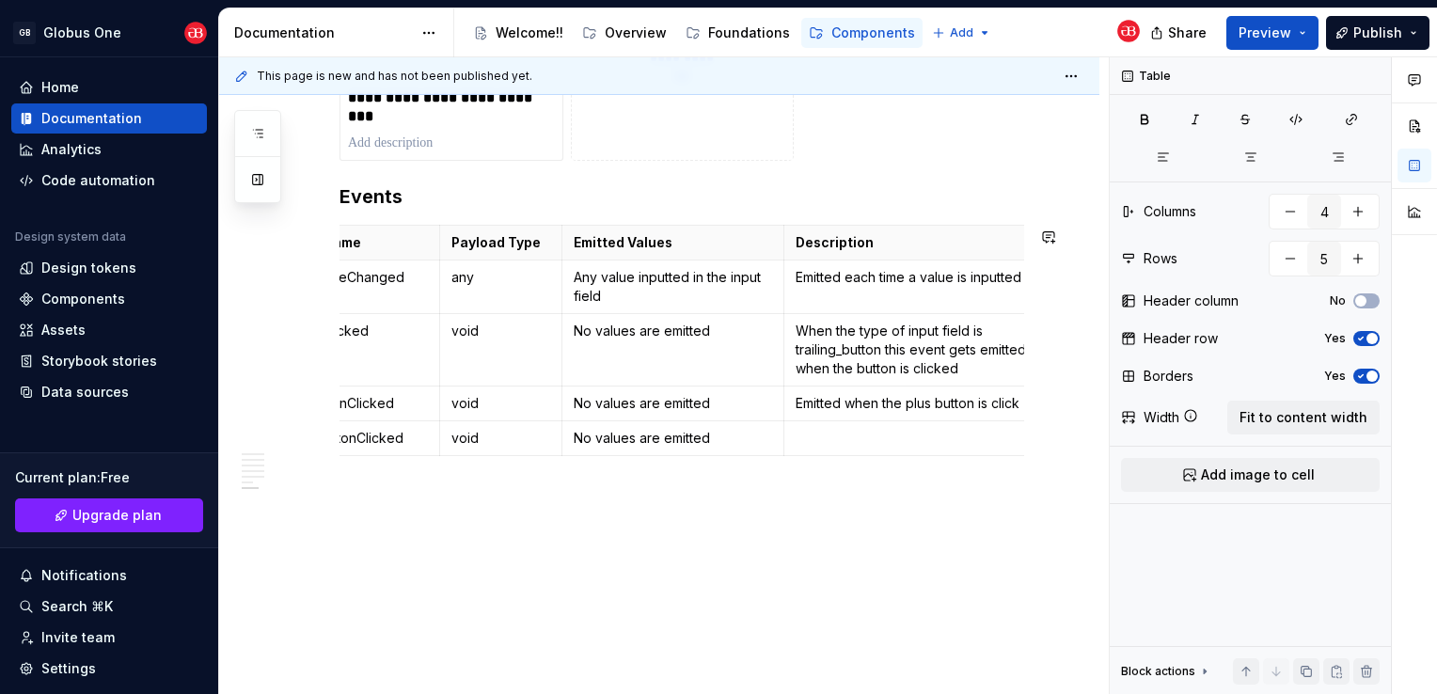
scroll to position [0, 88]
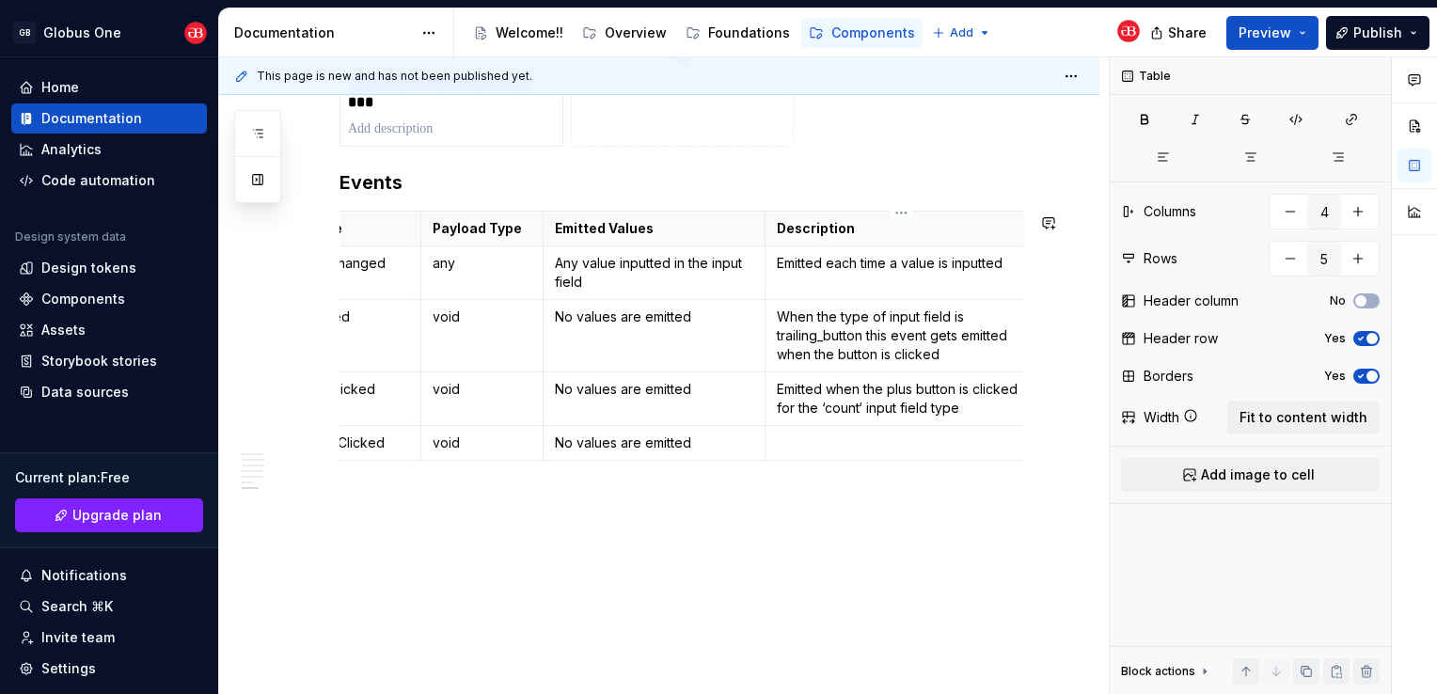
click at [775, 393] on td "Emitted when the plus button is clicked for the ‘count‘ input field type" at bounding box center [903, 400] width 274 height 54
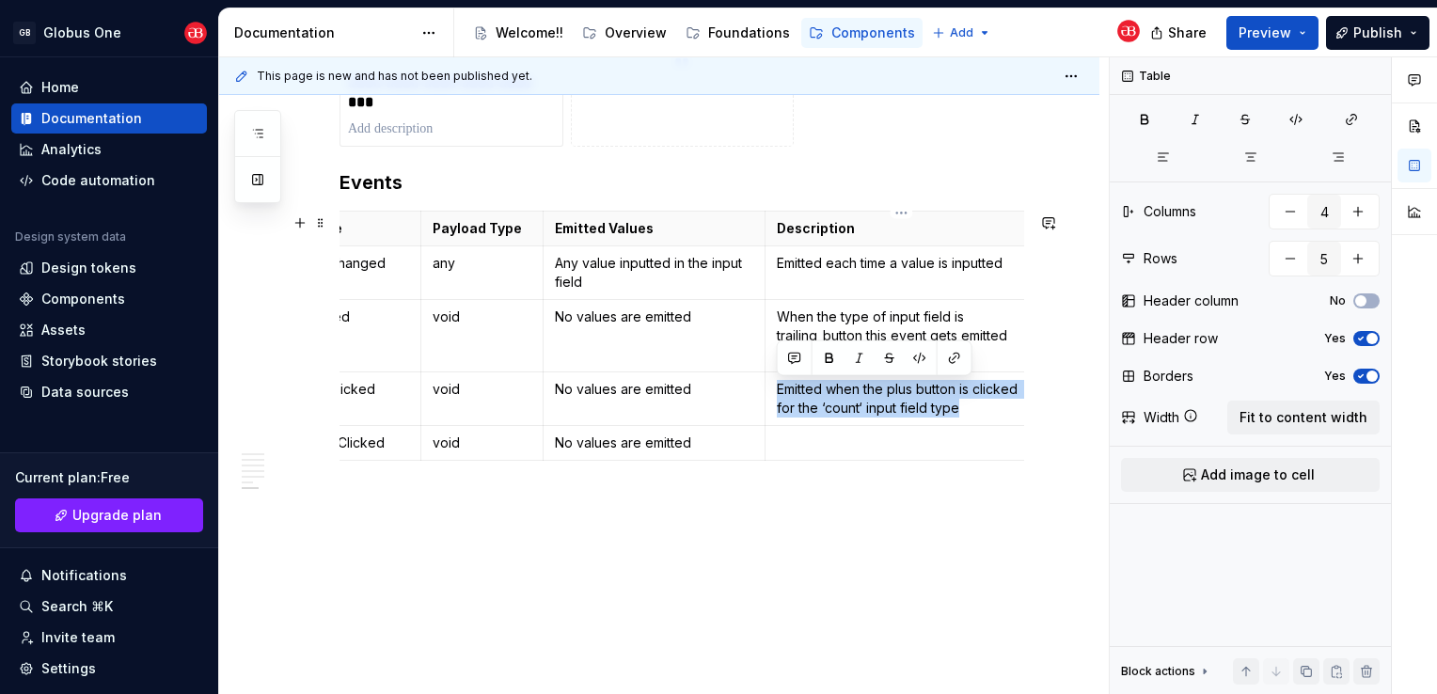
copy p "Emitted when the plus button is clicked for the ‘count‘ input field type"
click at [835, 438] on p at bounding box center [902, 443] width 250 height 19
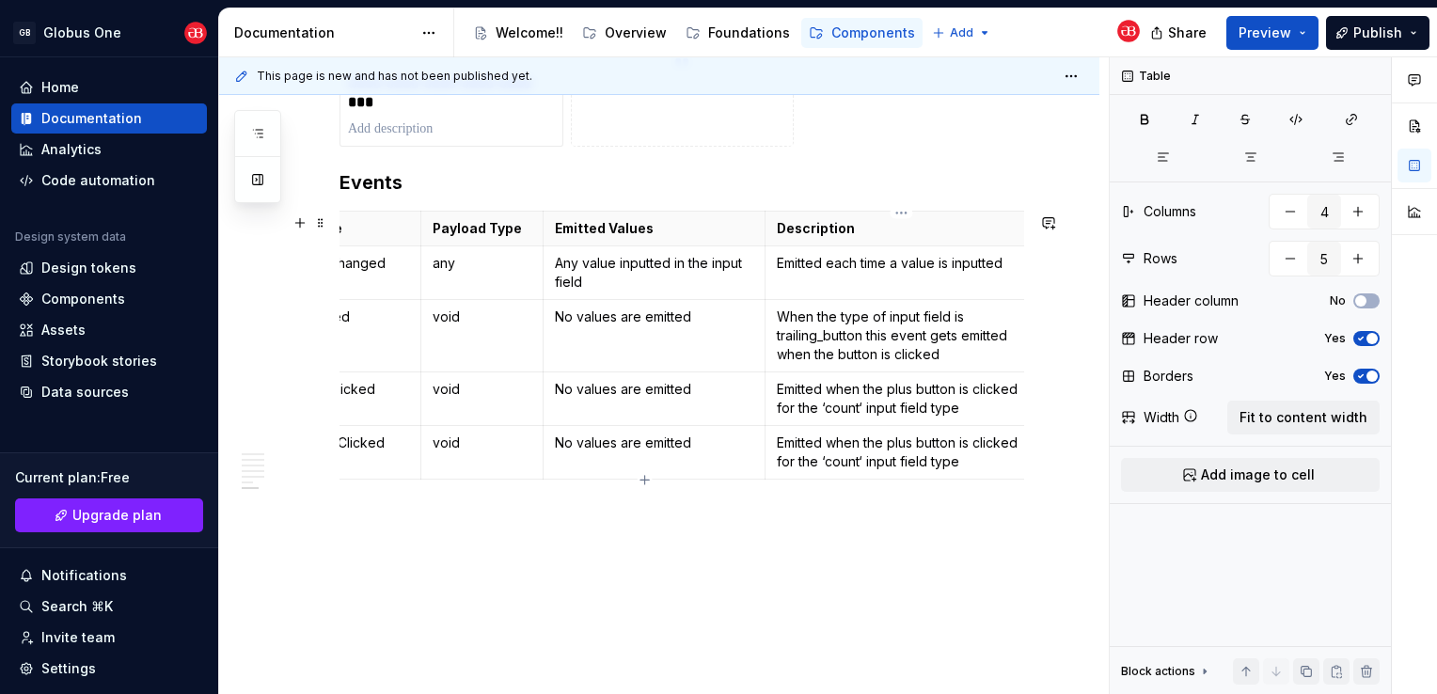
click at [911, 443] on p "Emitted when the plus button is clicked for the ‘count‘ input field type" at bounding box center [902, 453] width 250 height 38
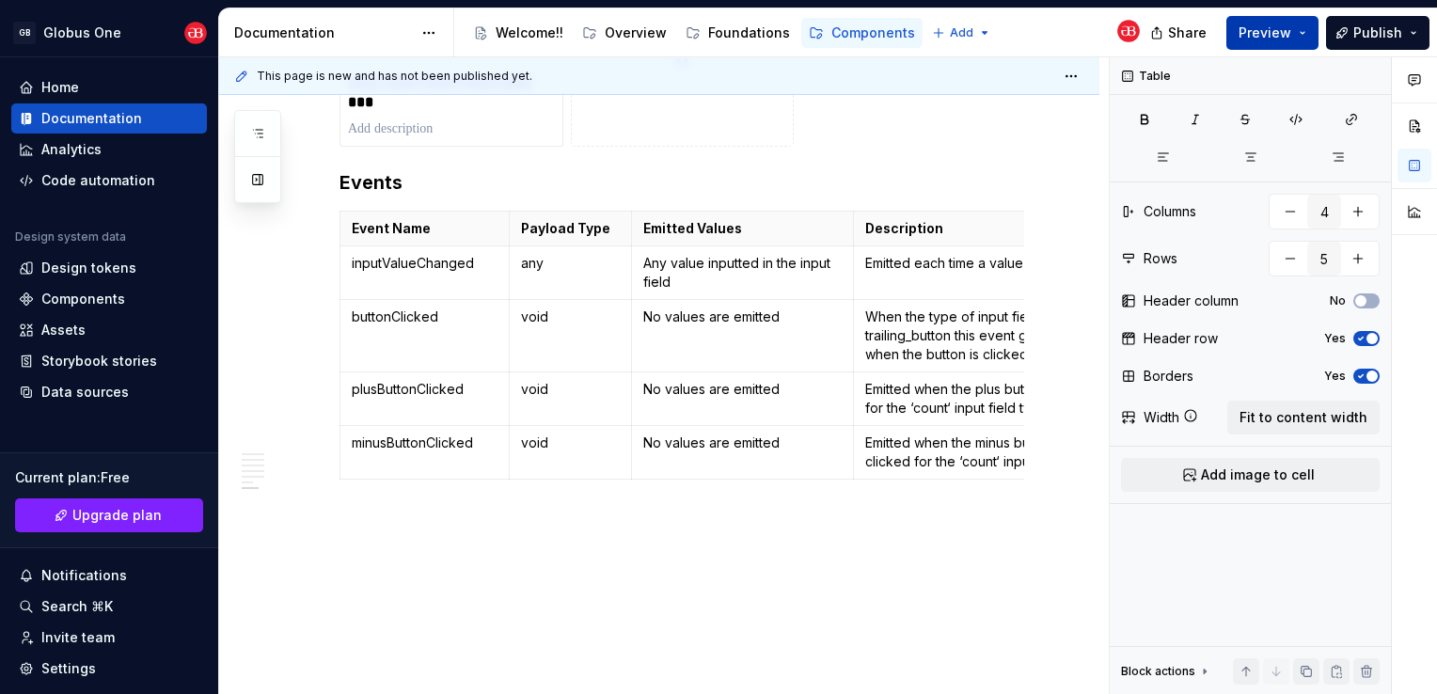
click at [1277, 24] on span "Preview" at bounding box center [1265, 33] width 53 height 19
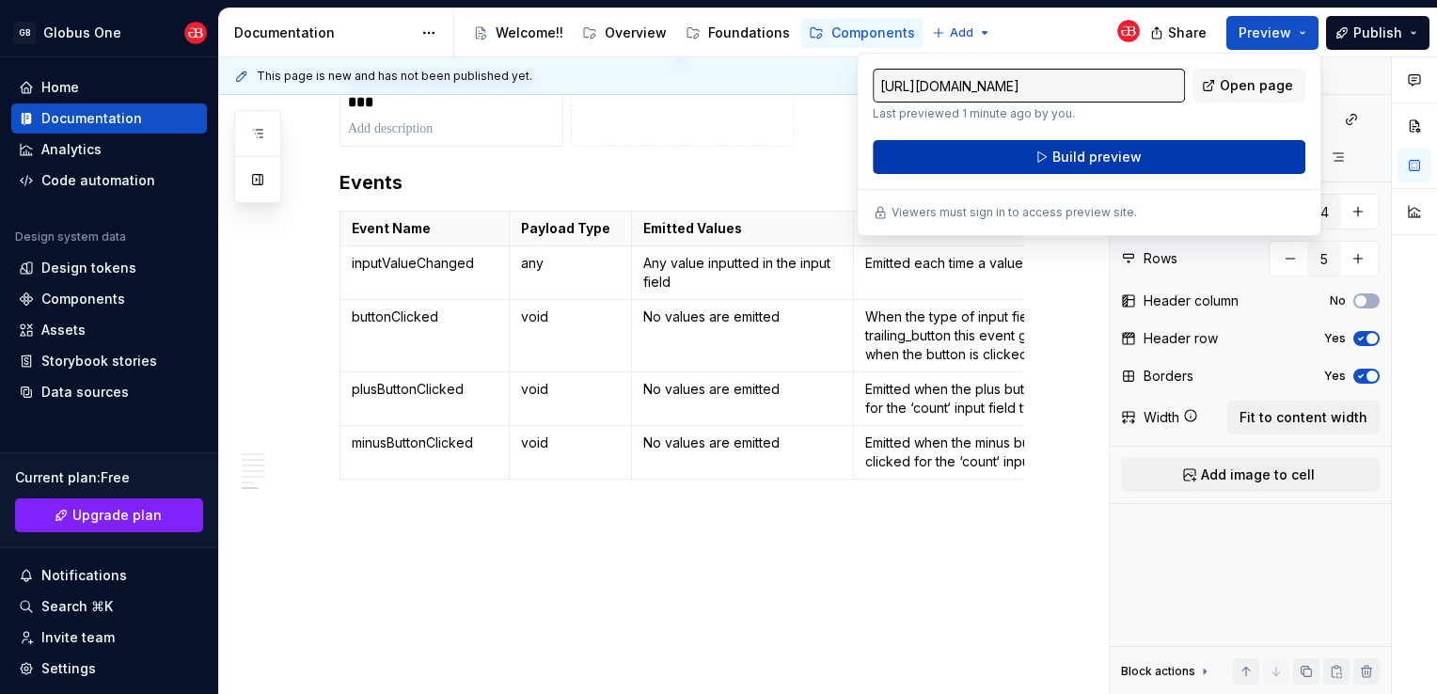
drag, startPoint x: 1277, startPoint y: 24, endPoint x: 1188, endPoint y: 166, distance: 167.3
click at [1188, 166] on button "Build preview" at bounding box center [1089, 157] width 433 height 34
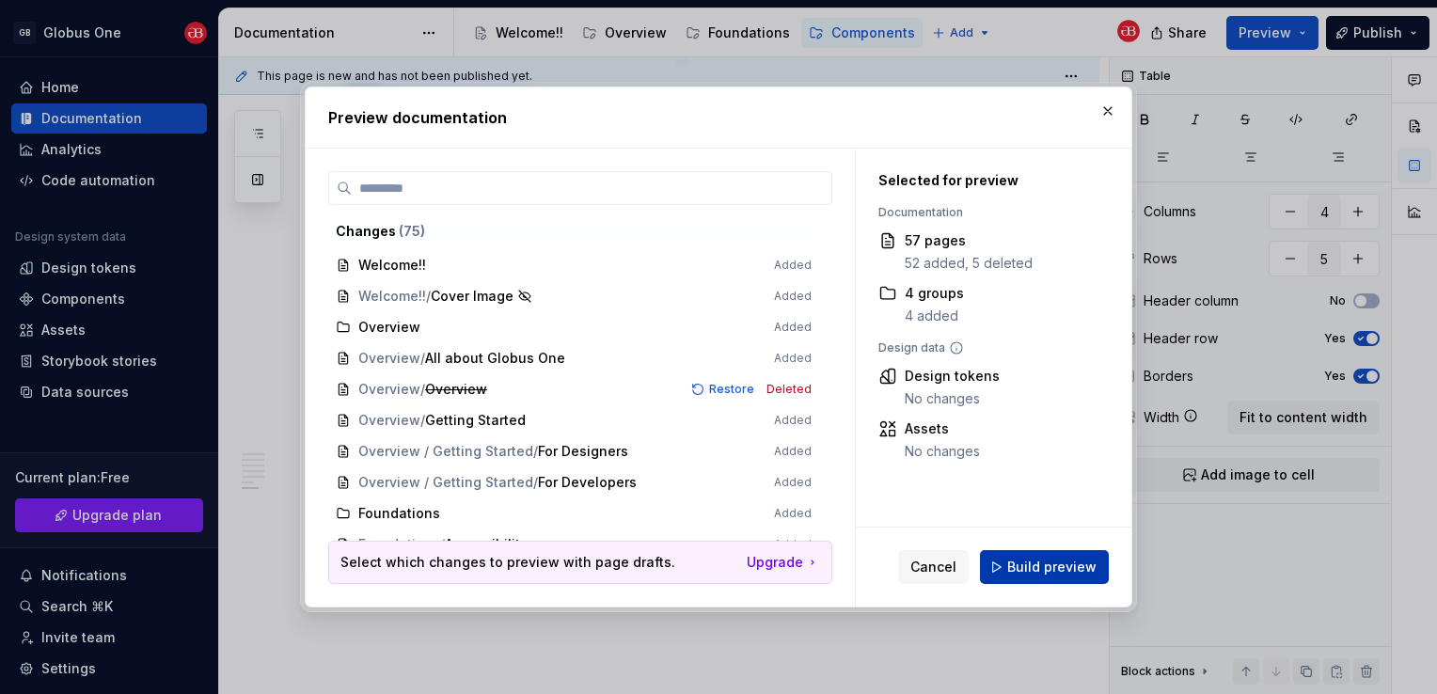
click at [1049, 577] on span "Build preview" at bounding box center [1052, 567] width 89 height 19
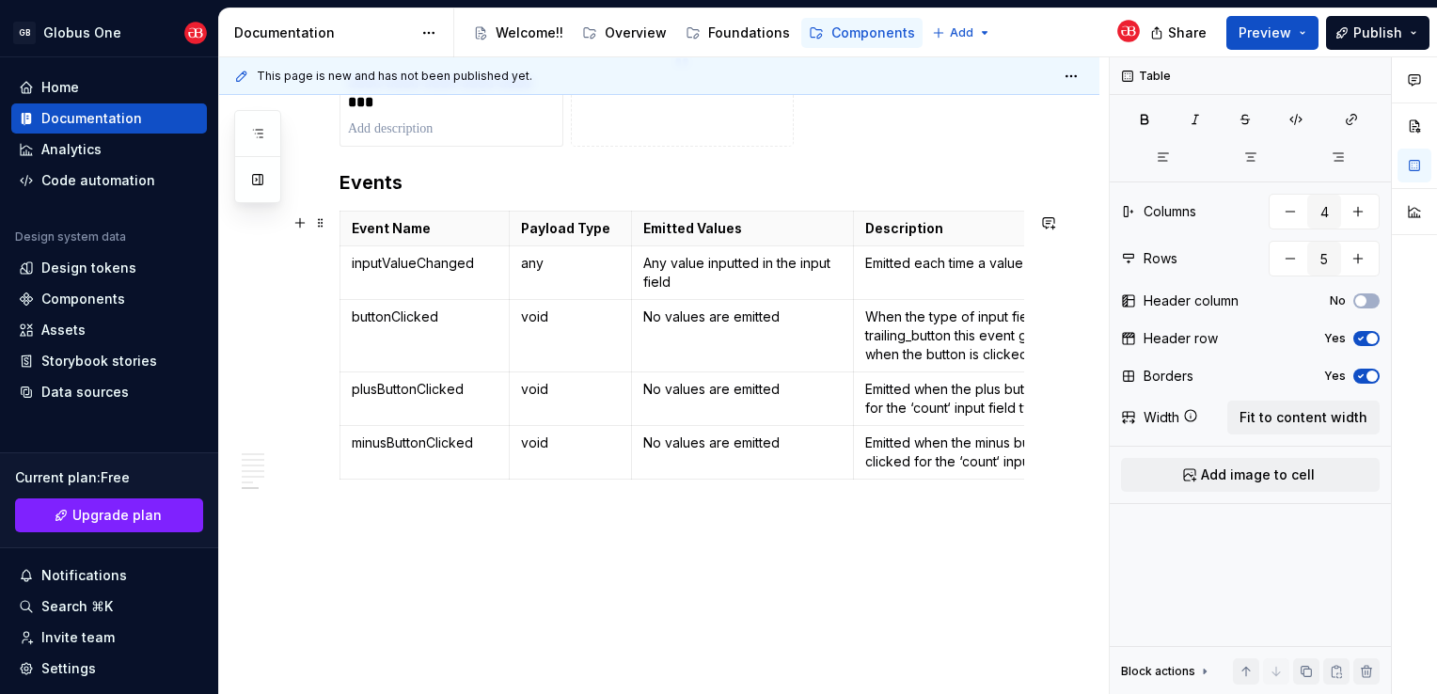
type textarea "*"
